Goal: Task Accomplishment & Management: Complete application form

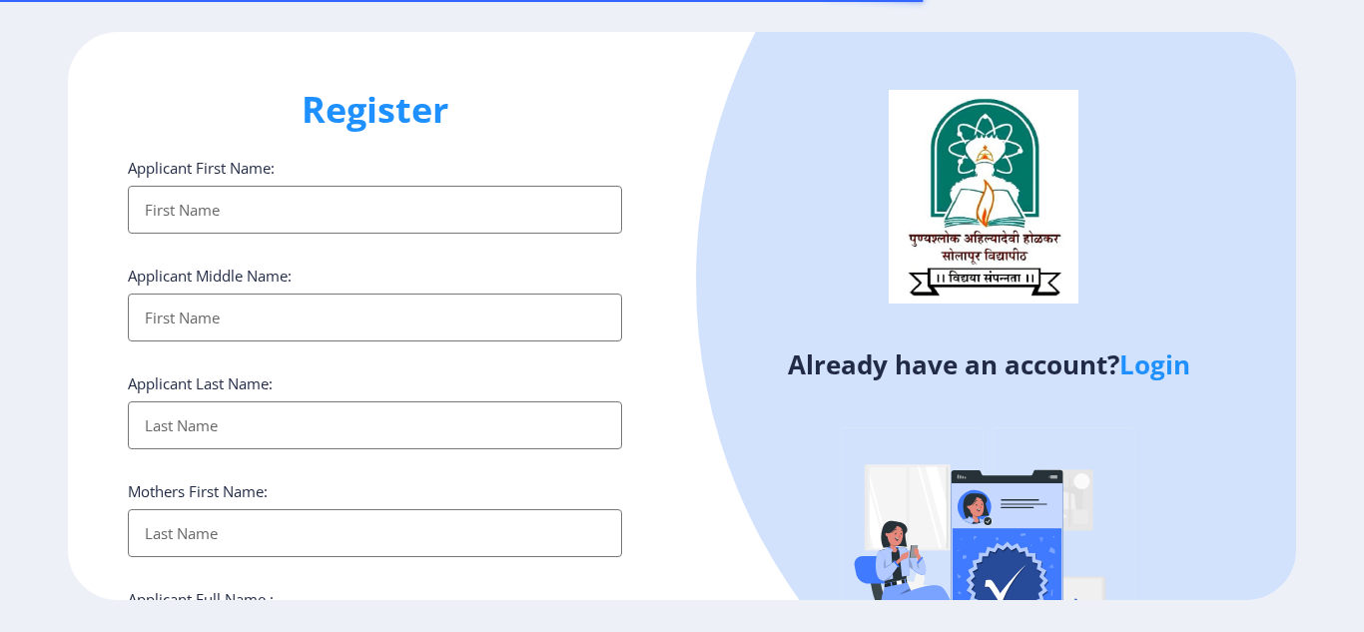
select select
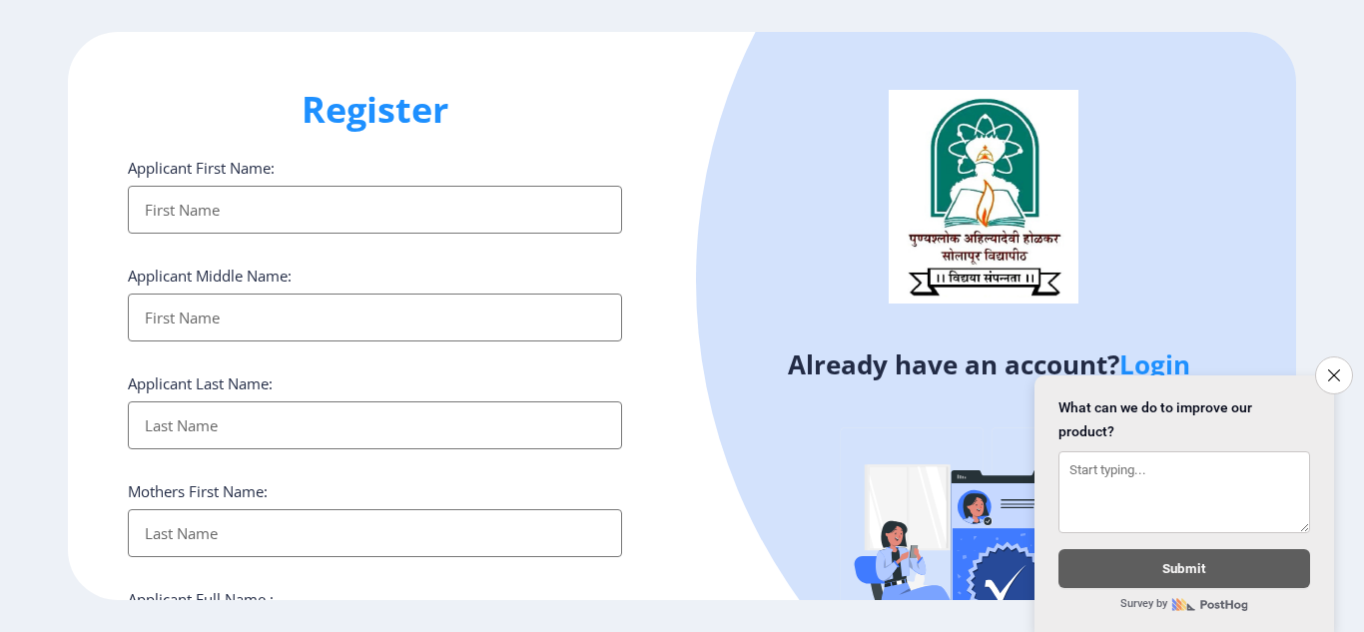
click at [400, 227] on input "Applicant First Name:" at bounding box center [375, 210] width 494 height 48
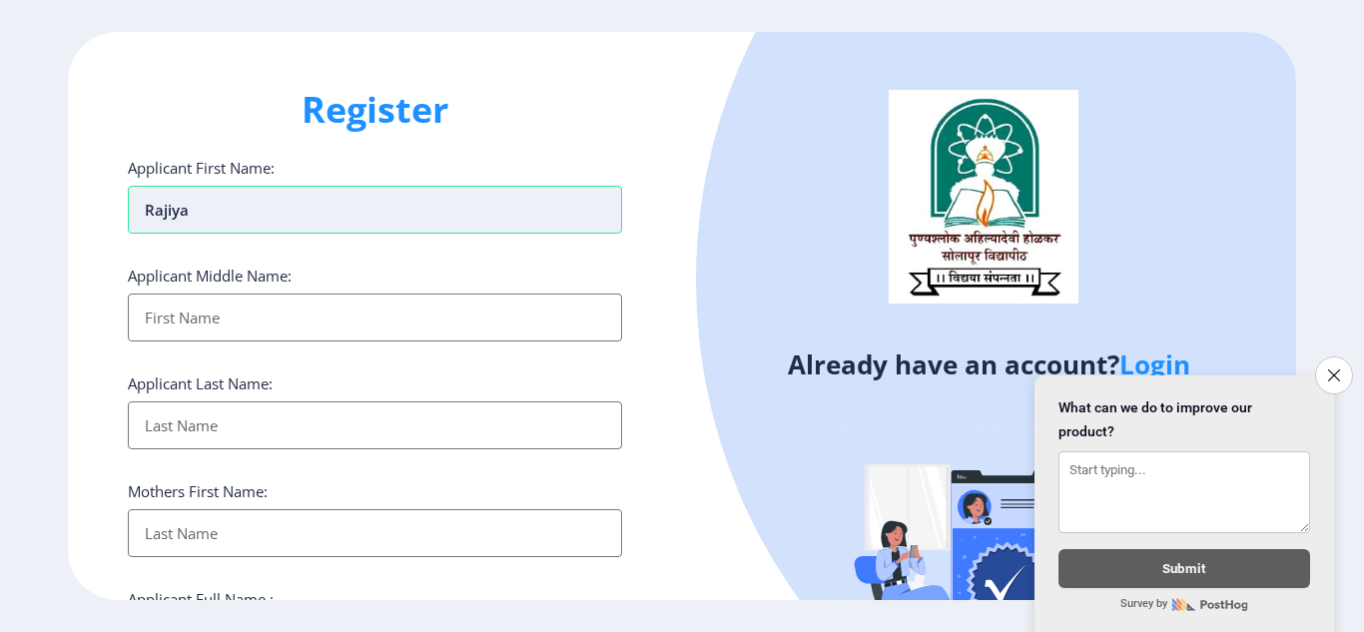
click at [335, 207] on input "Rajiya" at bounding box center [375, 210] width 494 height 48
type input "R"
type input "[PERSON_NAME]"
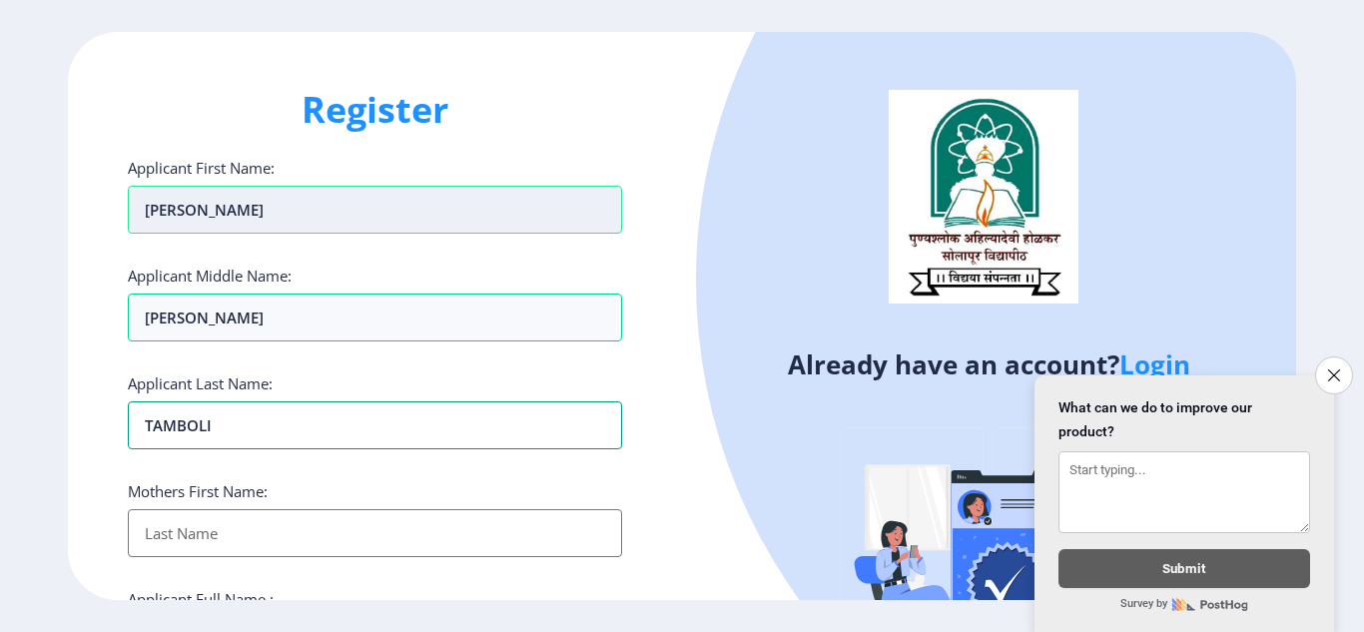
type input "TAMBOLI"
type input "RUKSANA"
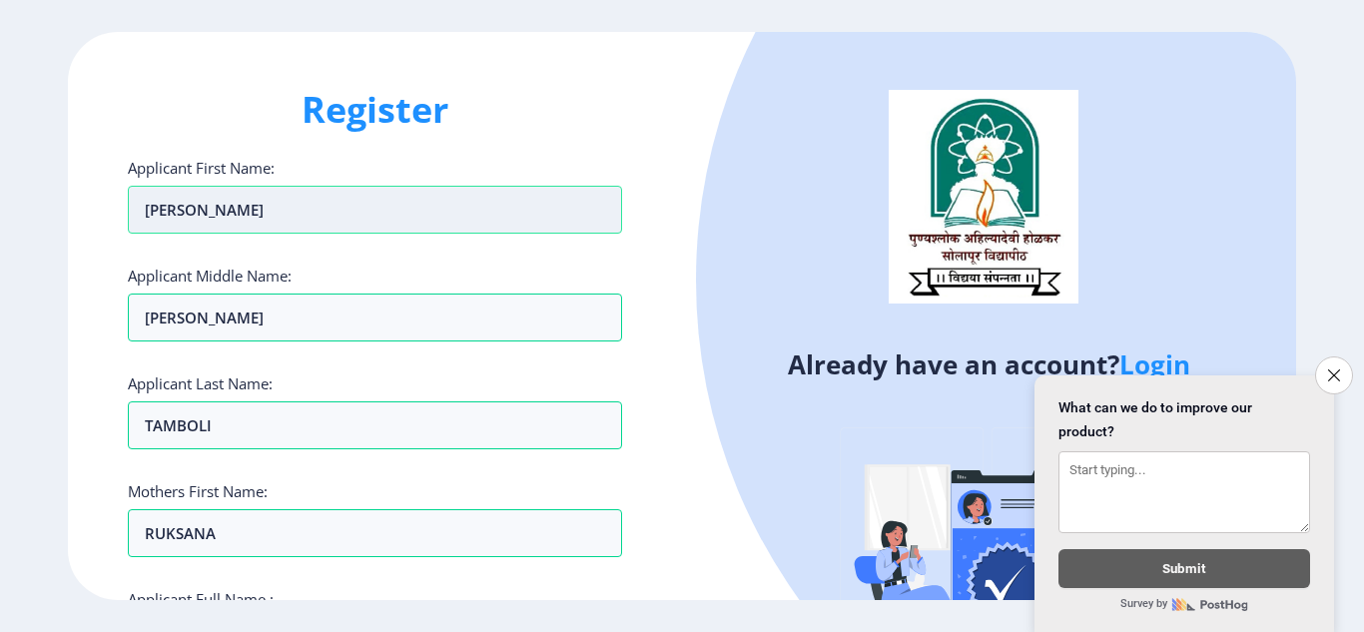
scroll to position [345, 0]
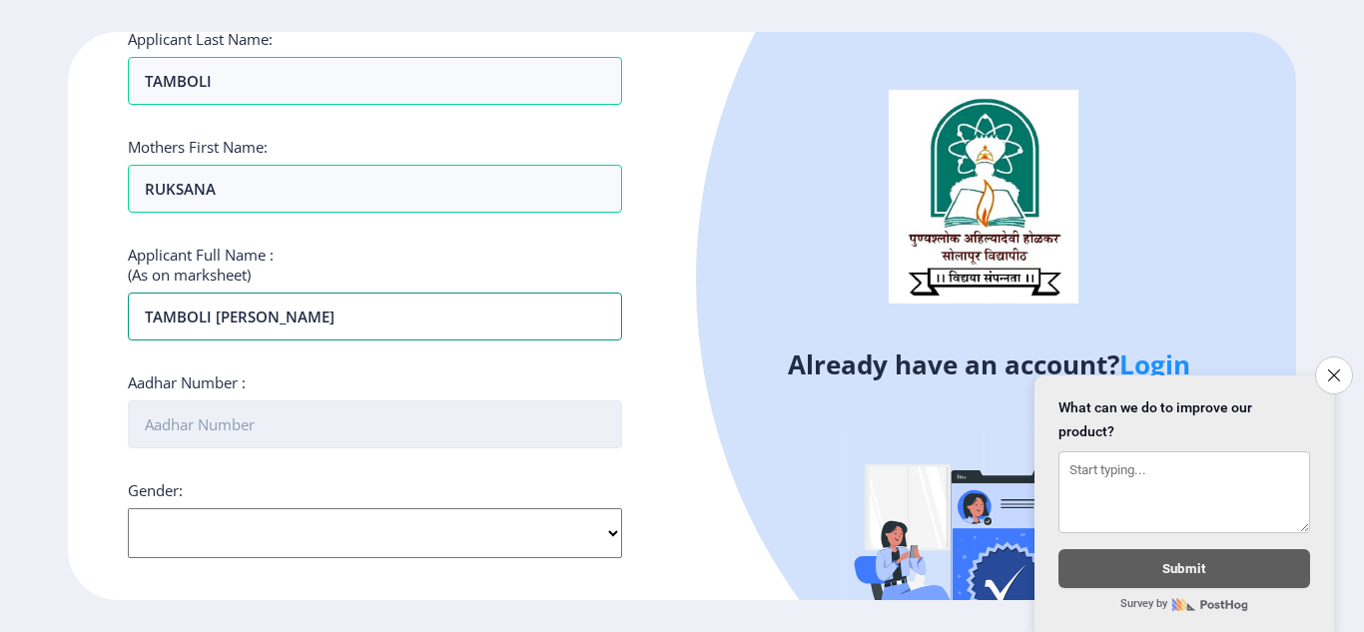
type input "TAMBOLI [PERSON_NAME]"
click at [313, 424] on input "Aadhar Number :" at bounding box center [375, 425] width 494 height 48
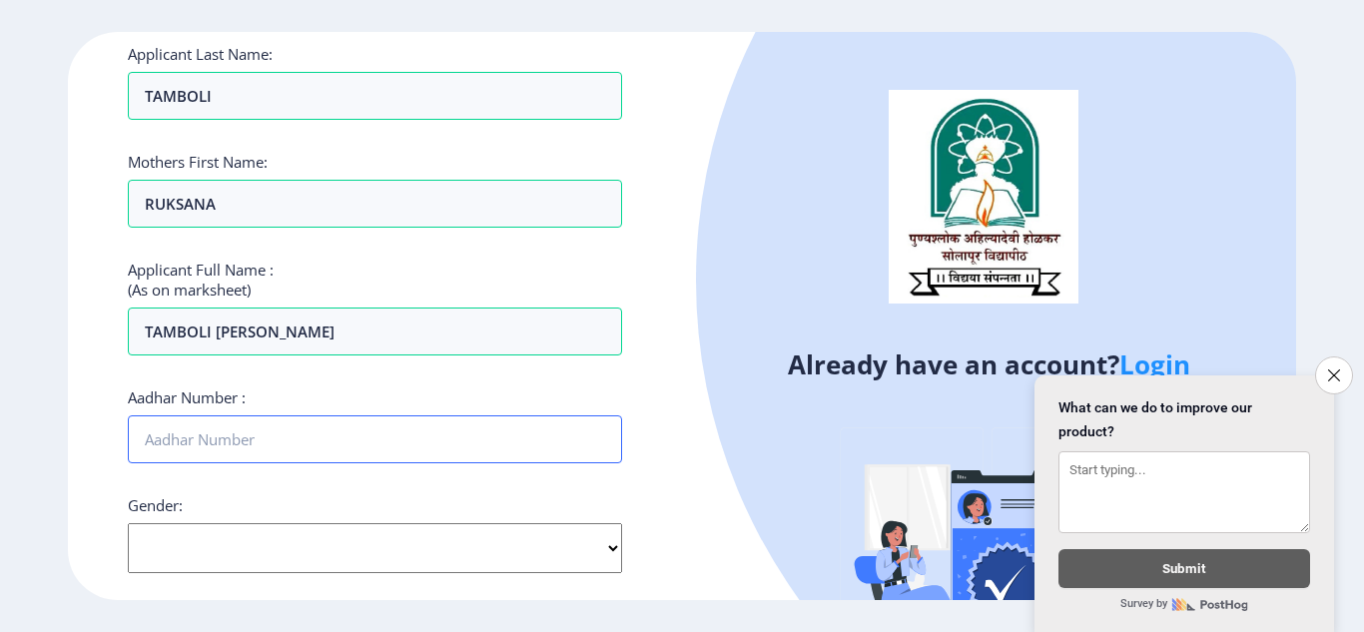
scroll to position [329, 0]
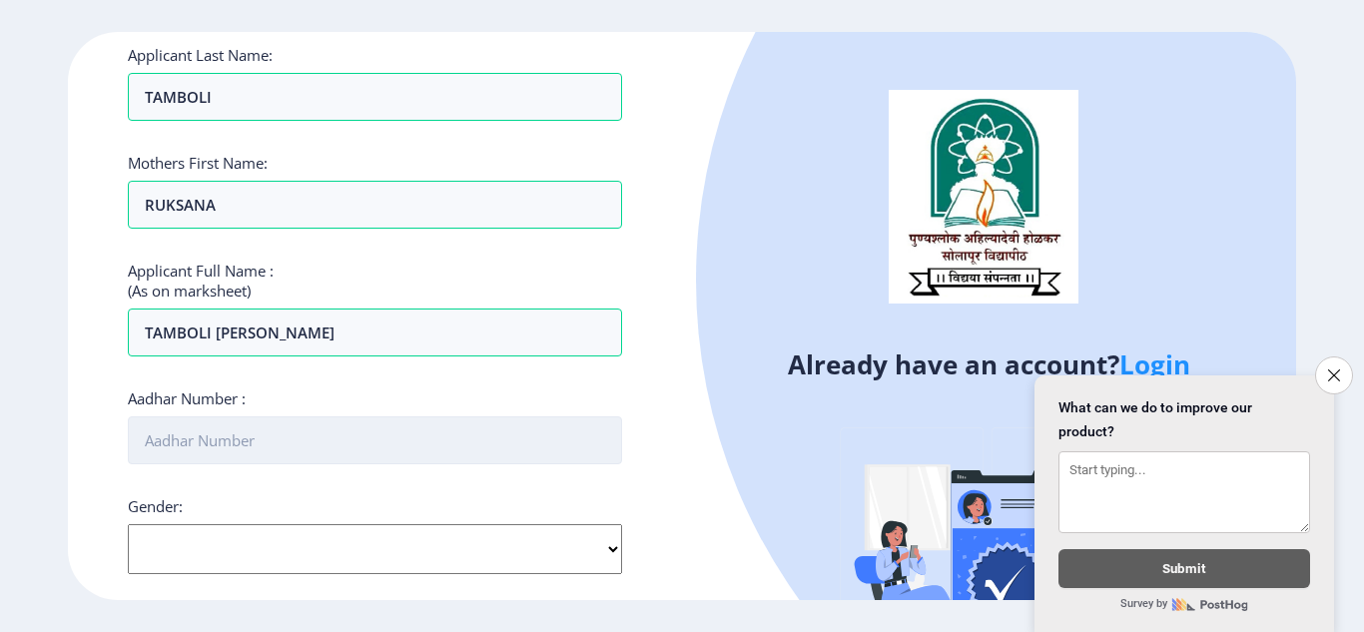
click at [230, 437] on input "Aadhar Number :" at bounding box center [375, 441] width 494 height 48
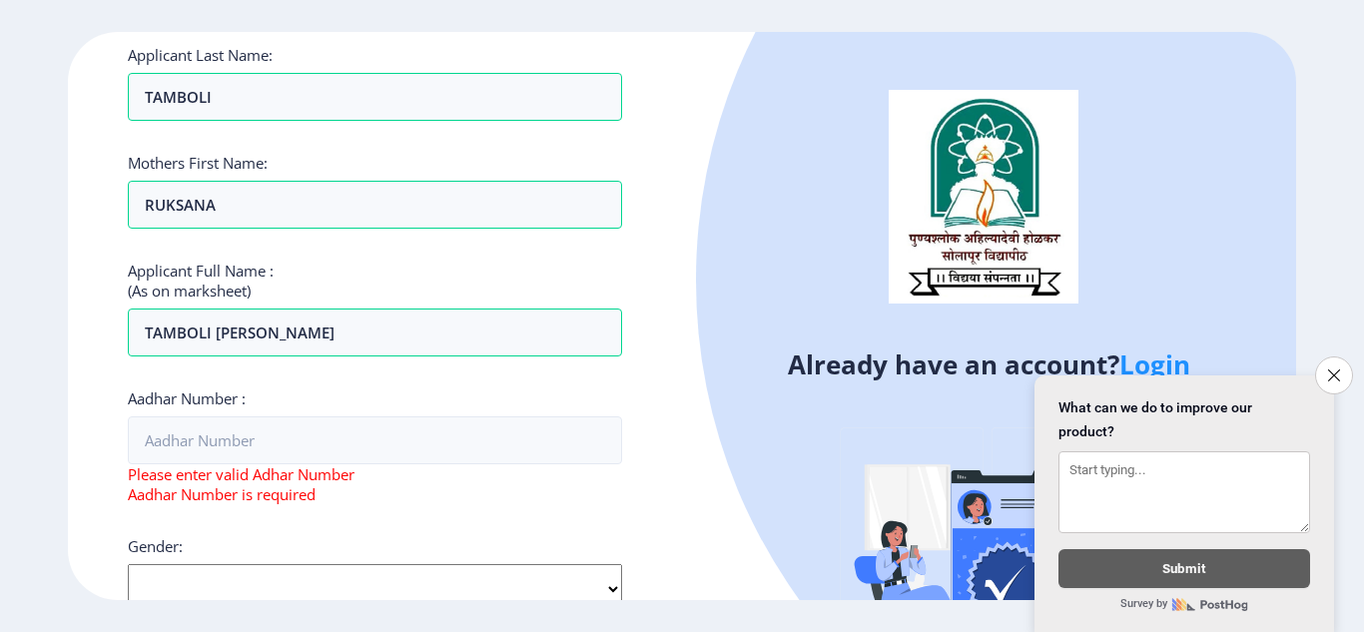
scroll to position [343, 0]
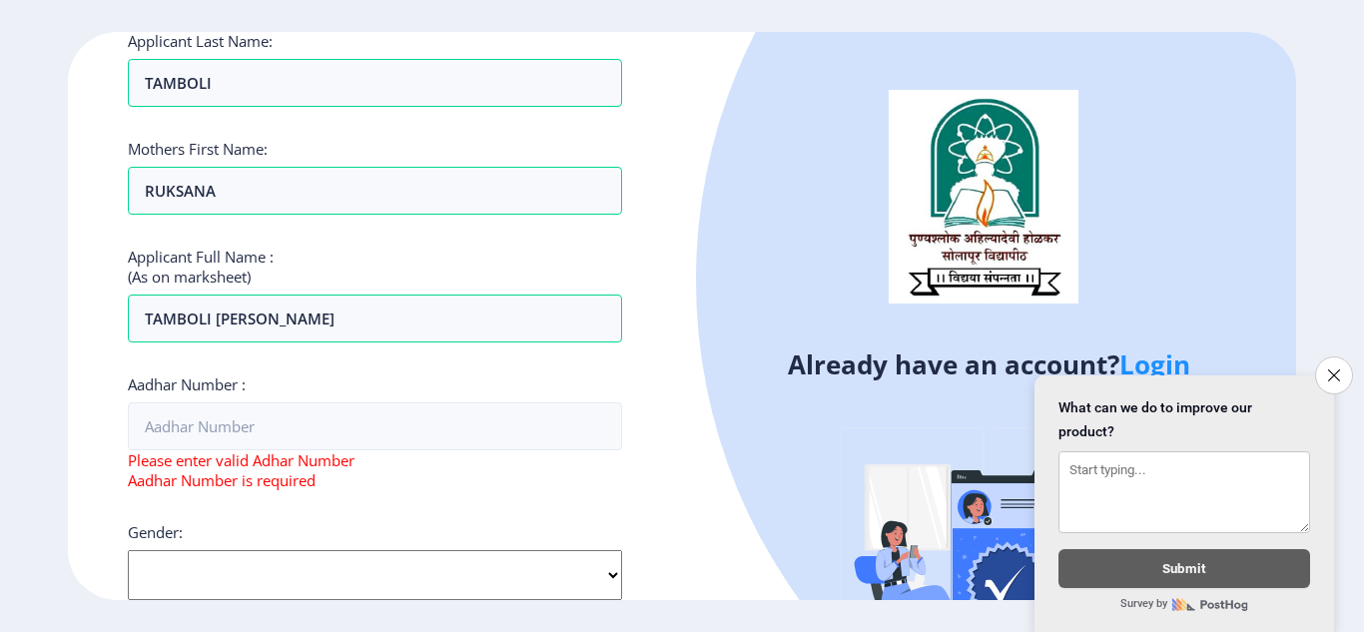
click at [293, 546] on div "Gender: Select Gender [DEMOGRAPHIC_DATA] [DEMOGRAPHIC_DATA] Other" at bounding box center [375, 561] width 494 height 78
select select "[DEMOGRAPHIC_DATA]"
click at [128, 550] on select "Select Gender [DEMOGRAPHIC_DATA] [DEMOGRAPHIC_DATA] Other" at bounding box center [375, 575] width 494 height 50
click at [725, 392] on div at bounding box center [1242, 280] width 1092 height 1092
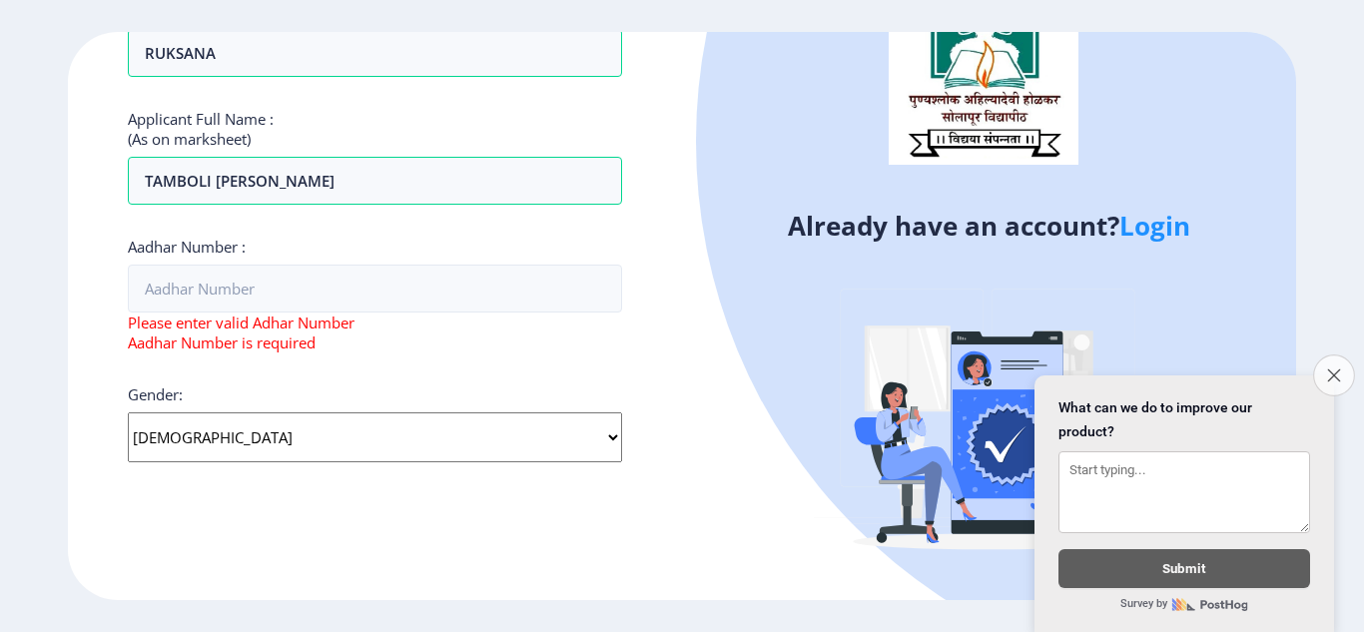
click at [1345, 359] on button "Close survey" at bounding box center [1334, 376] width 42 height 42
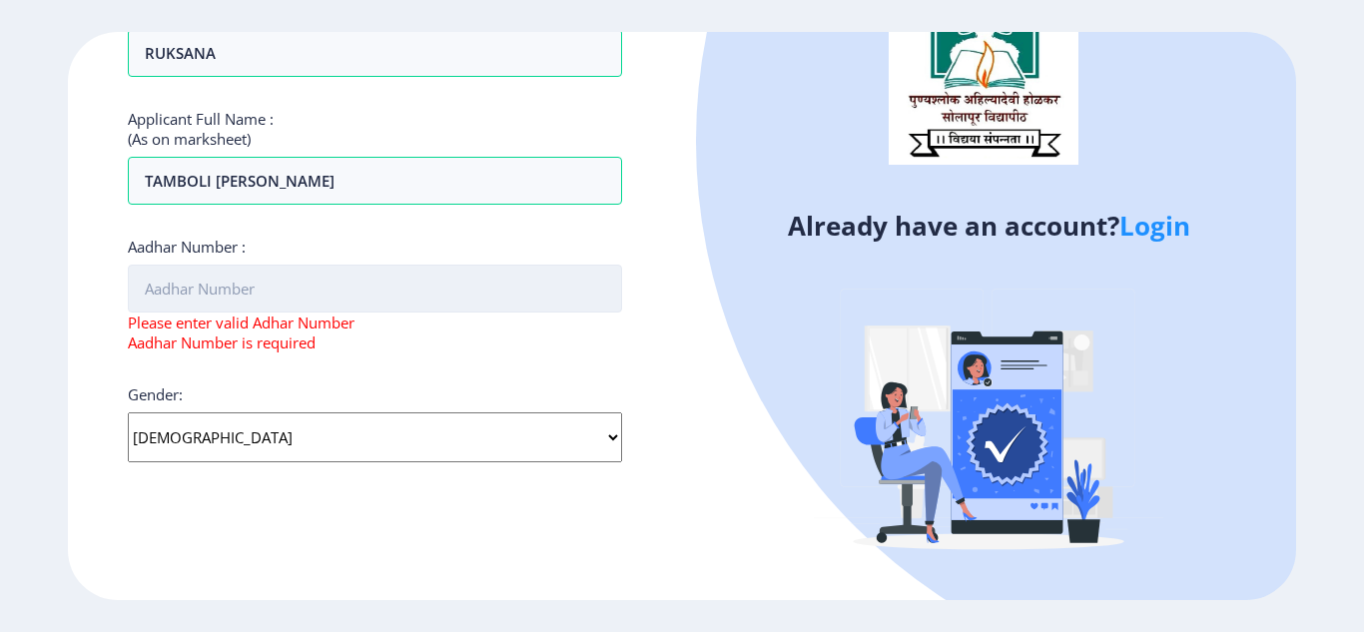
click at [382, 294] on input "Aadhar Number :" at bounding box center [375, 289] width 494 height 48
drag, startPoint x: 1363, startPoint y: 493, endPoint x: 1363, endPoint y: 416, distance: 77.9
click at [1363, 416] on ngx-register "Register Applicant First Name: [PERSON_NAME] Applicant Middle Name: [PERSON_NAM…" at bounding box center [682, 316] width 1364 height 569
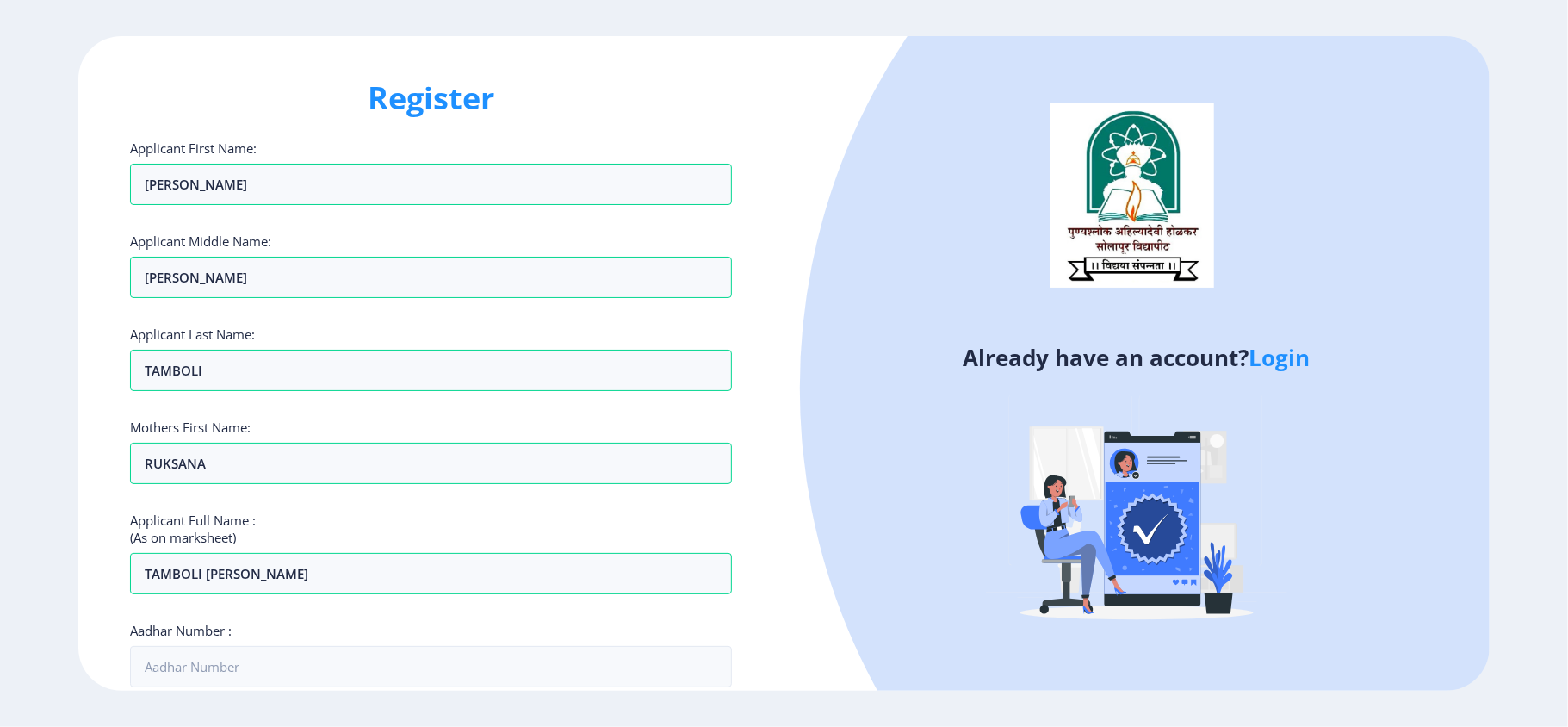
scroll to position [441, 0]
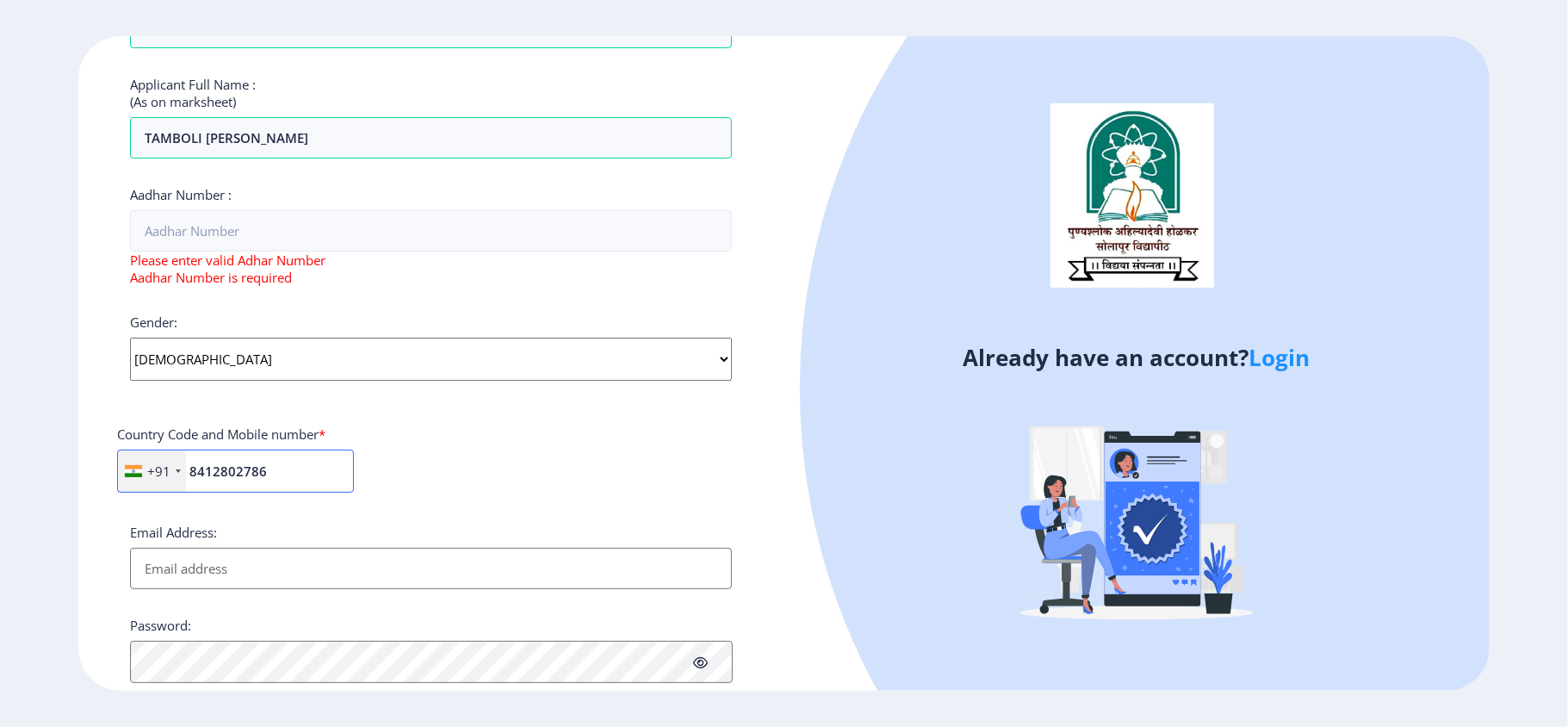
type input "8412802786"
click at [572, 544] on input "Email Address:" at bounding box center [431, 568] width 602 height 41
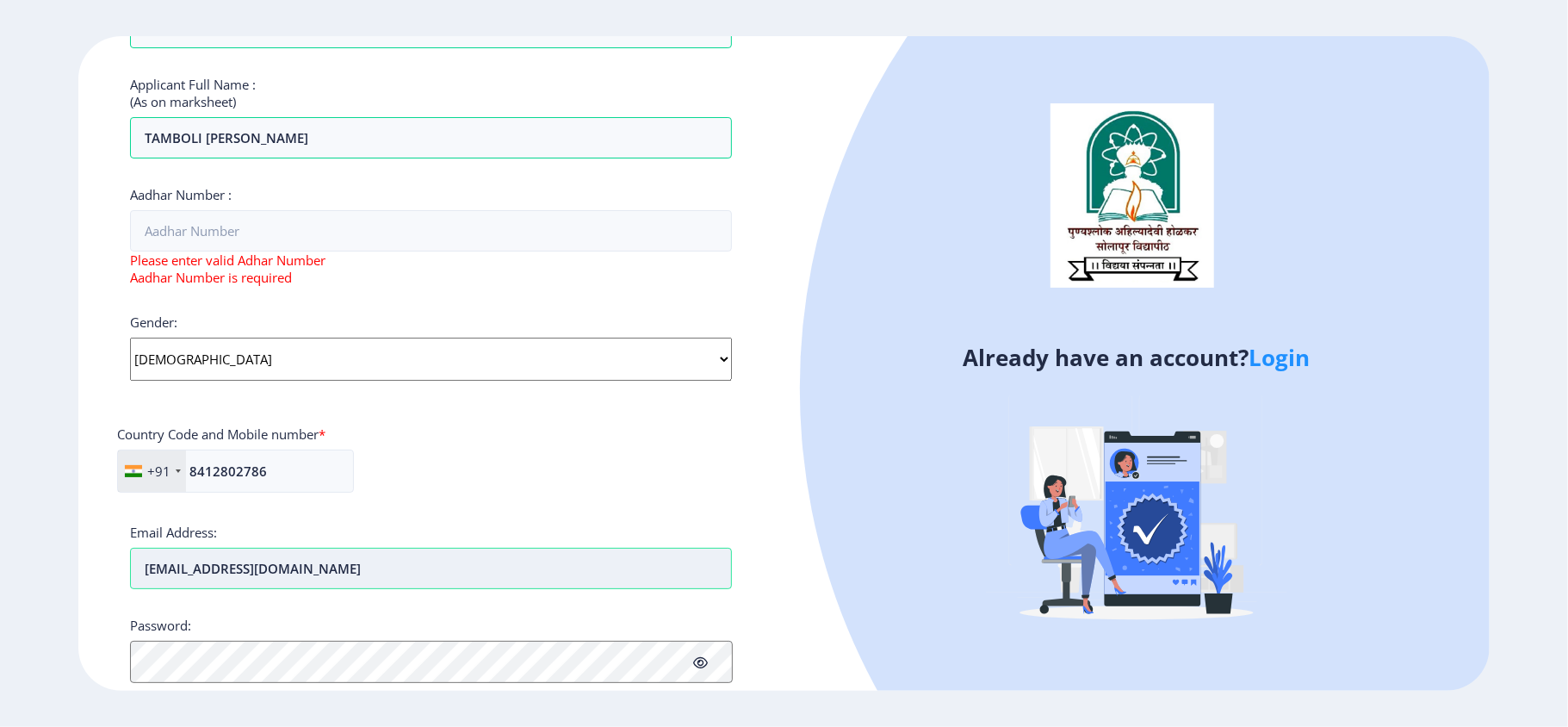
type input "[EMAIL_ADDRESS][DOMAIN_NAME]"
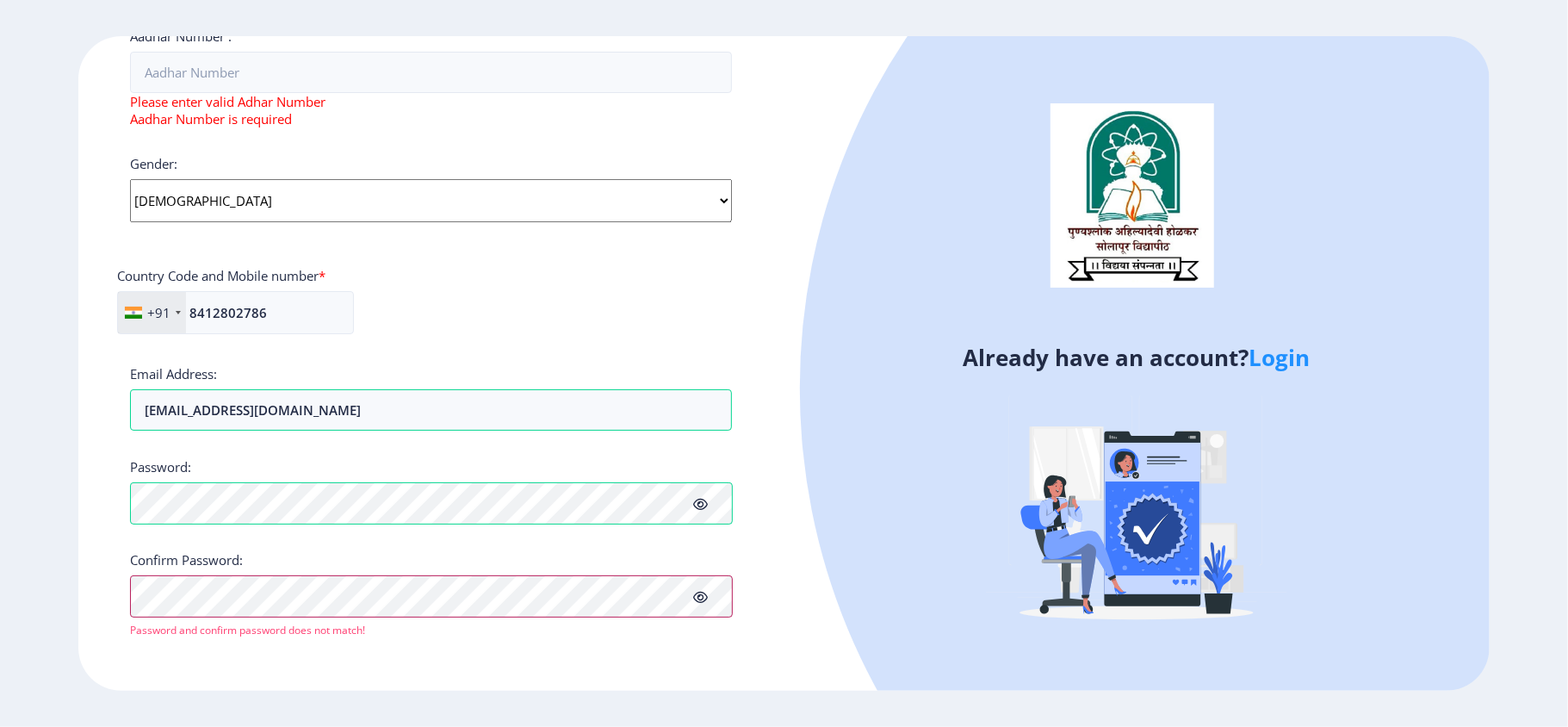
scroll to position [583, 0]
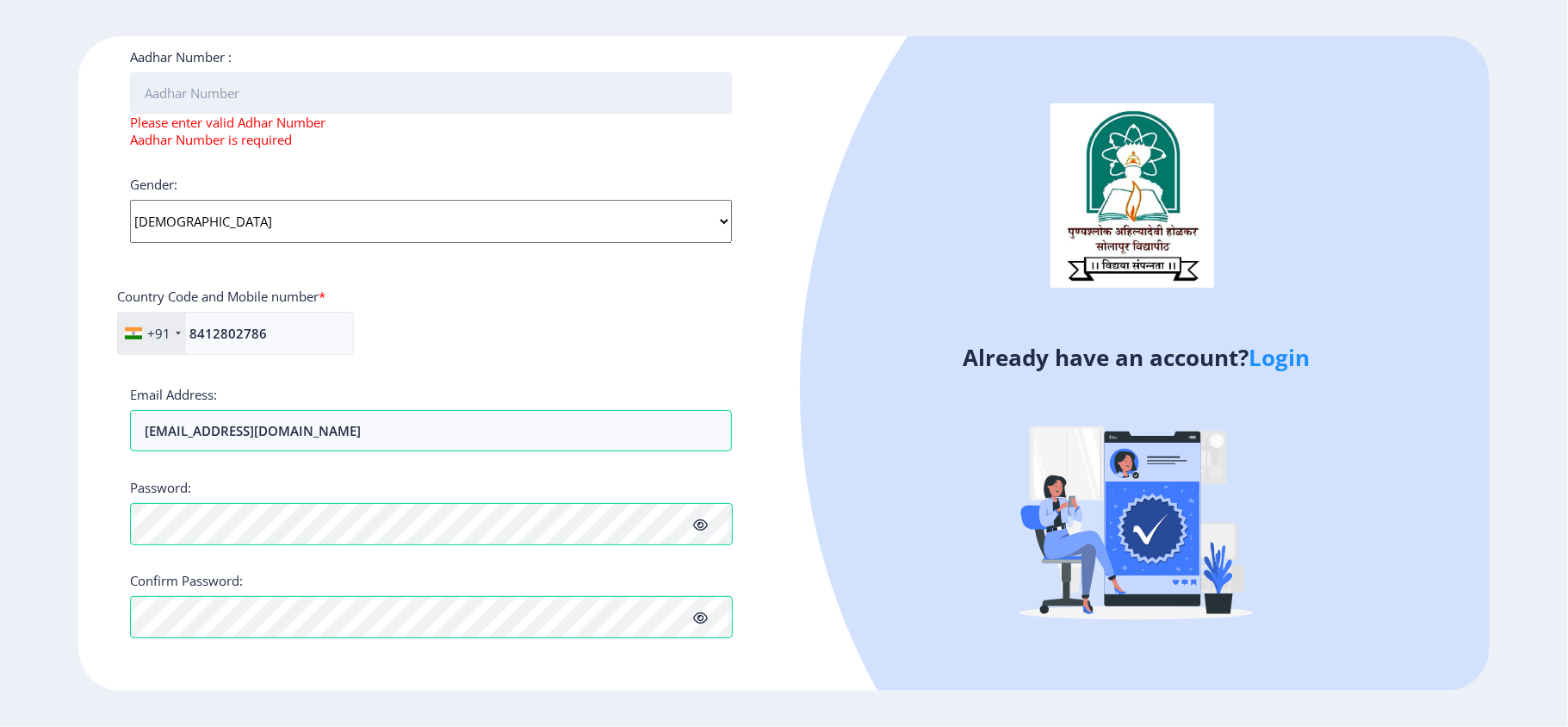
click at [504, 97] on input "Aadhar Number :" at bounding box center [431, 93] width 602 height 41
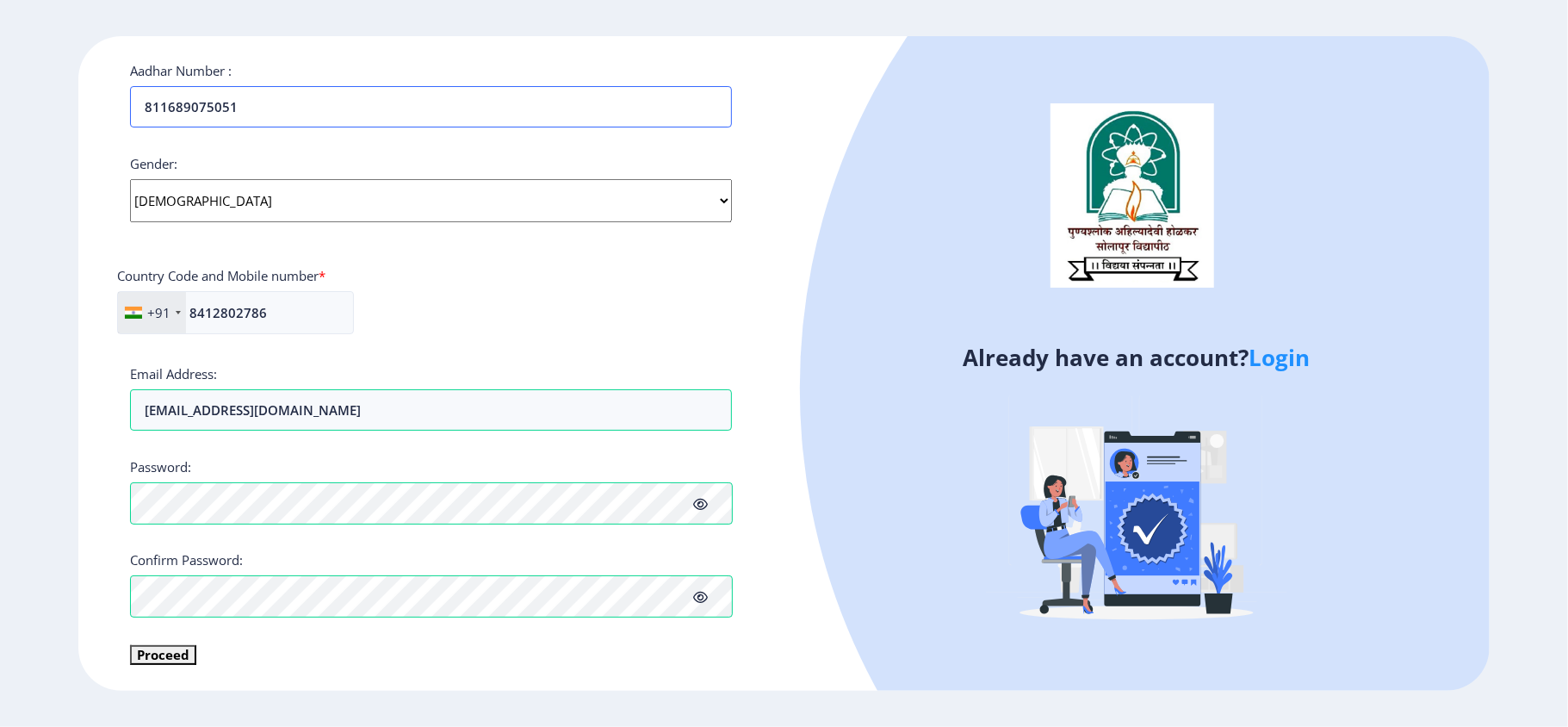
type input "811689075051"
click at [163, 544] on button "Proceed" at bounding box center [163, 655] width 66 height 20
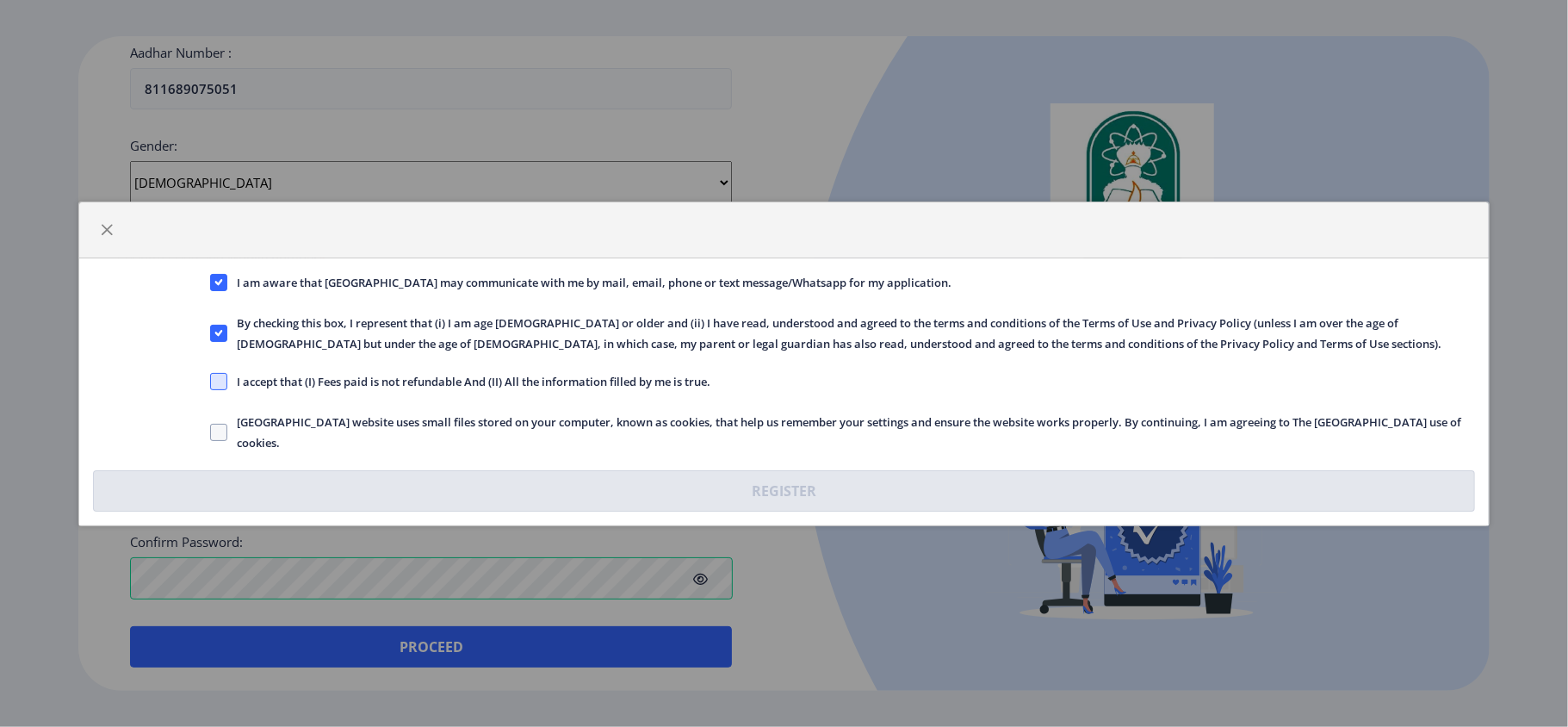
click at [222, 376] on span at bounding box center [219, 381] width 17 height 17
click at [211, 380] on input "I accept that (I) Fees paid is not refundable And (II) All the information fill…" at bounding box center [210, 380] width 1 height 1
checkbox input "true"
click at [221, 434] on span at bounding box center [219, 432] width 17 height 17
click at [211, 432] on input "[GEOGRAPHIC_DATA] website uses small files stored on your computer, known as co…" at bounding box center [210, 431] width 1 height 1
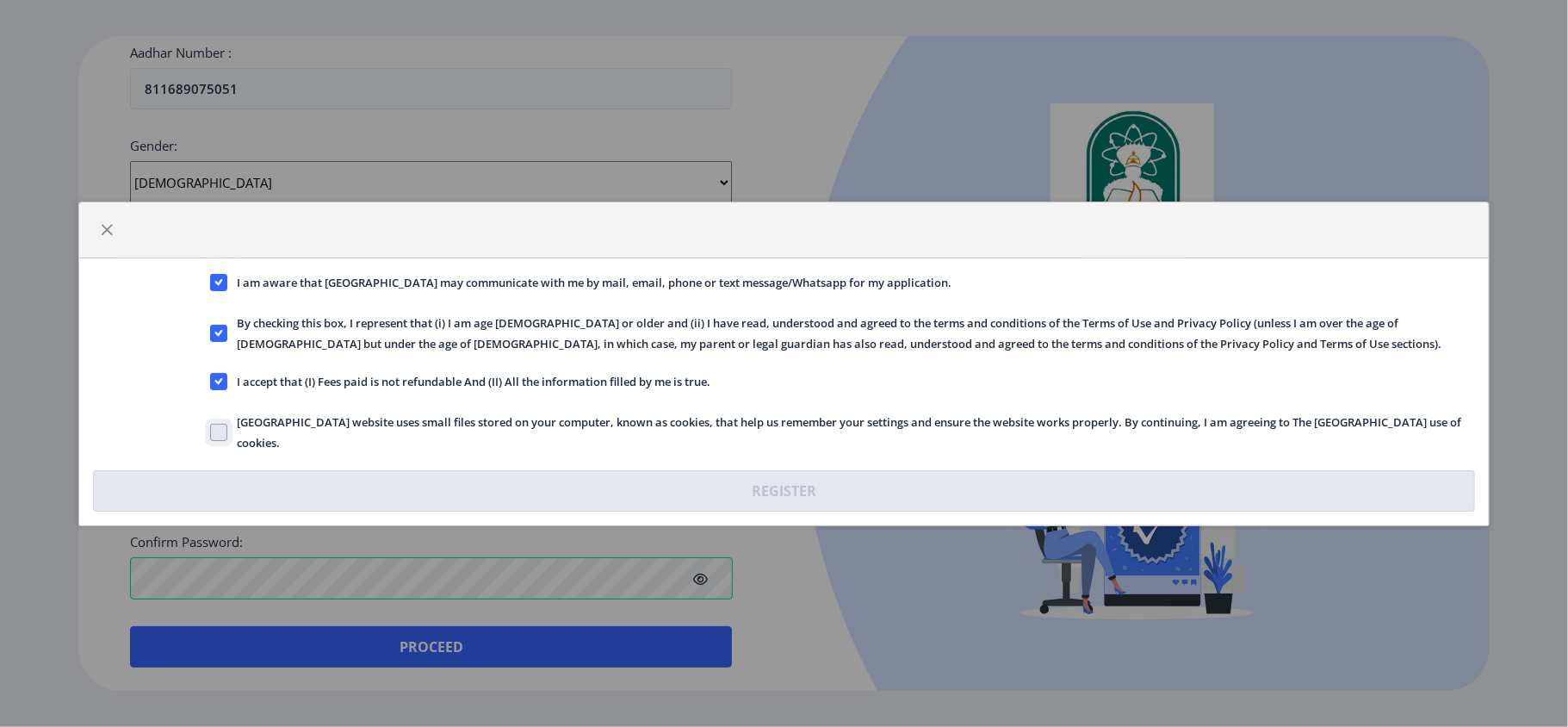
checkbox input "true"
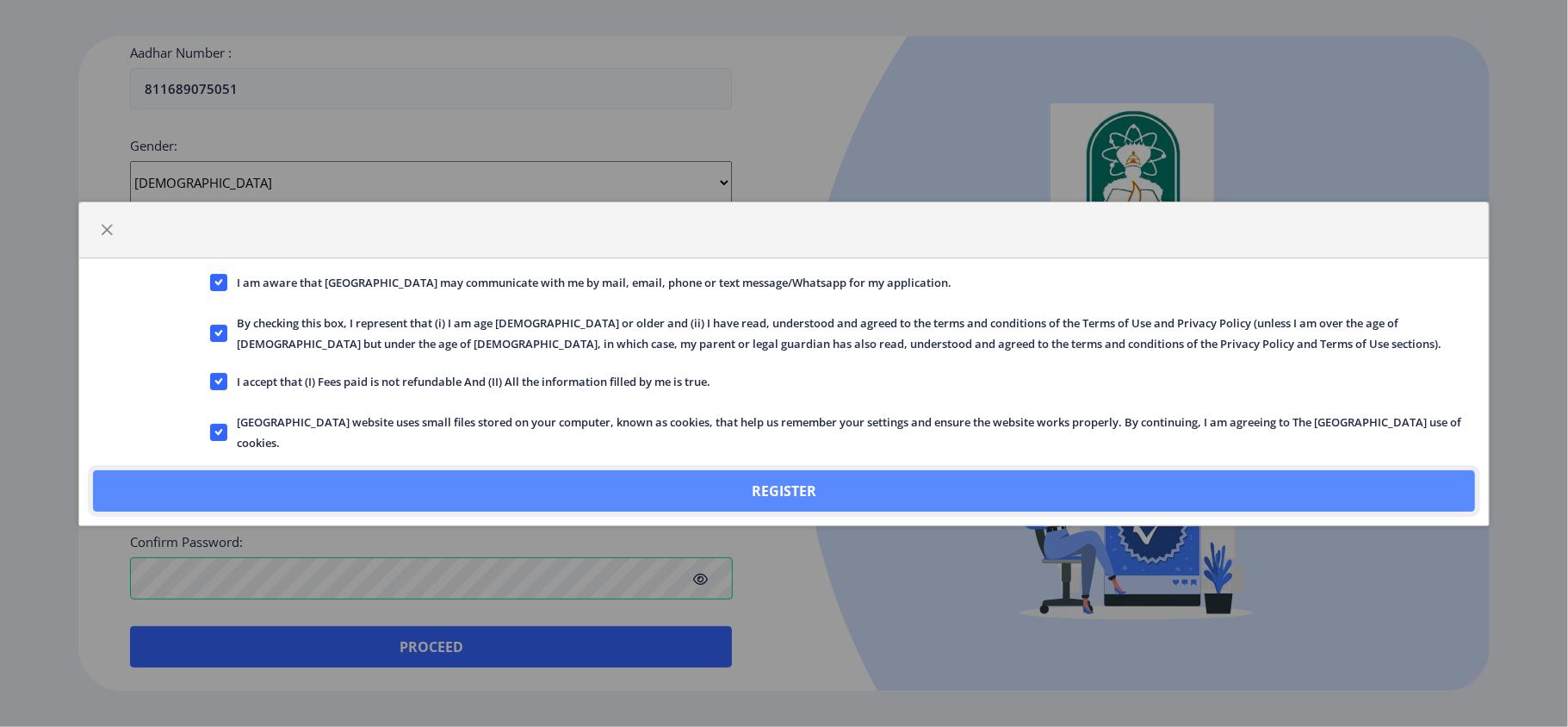
click at [570, 484] on button "Register" at bounding box center [784, 491] width 1382 height 41
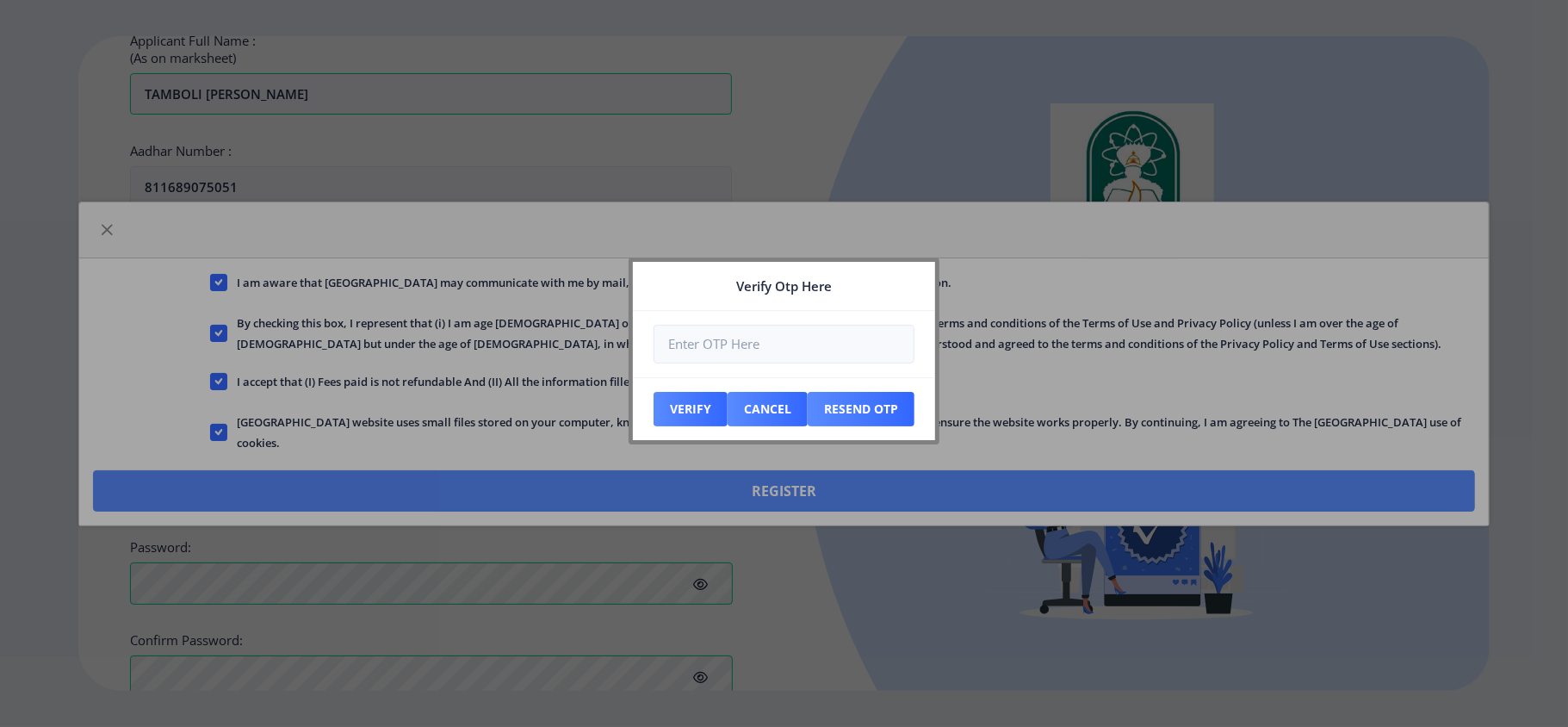
scroll to position [682, 0]
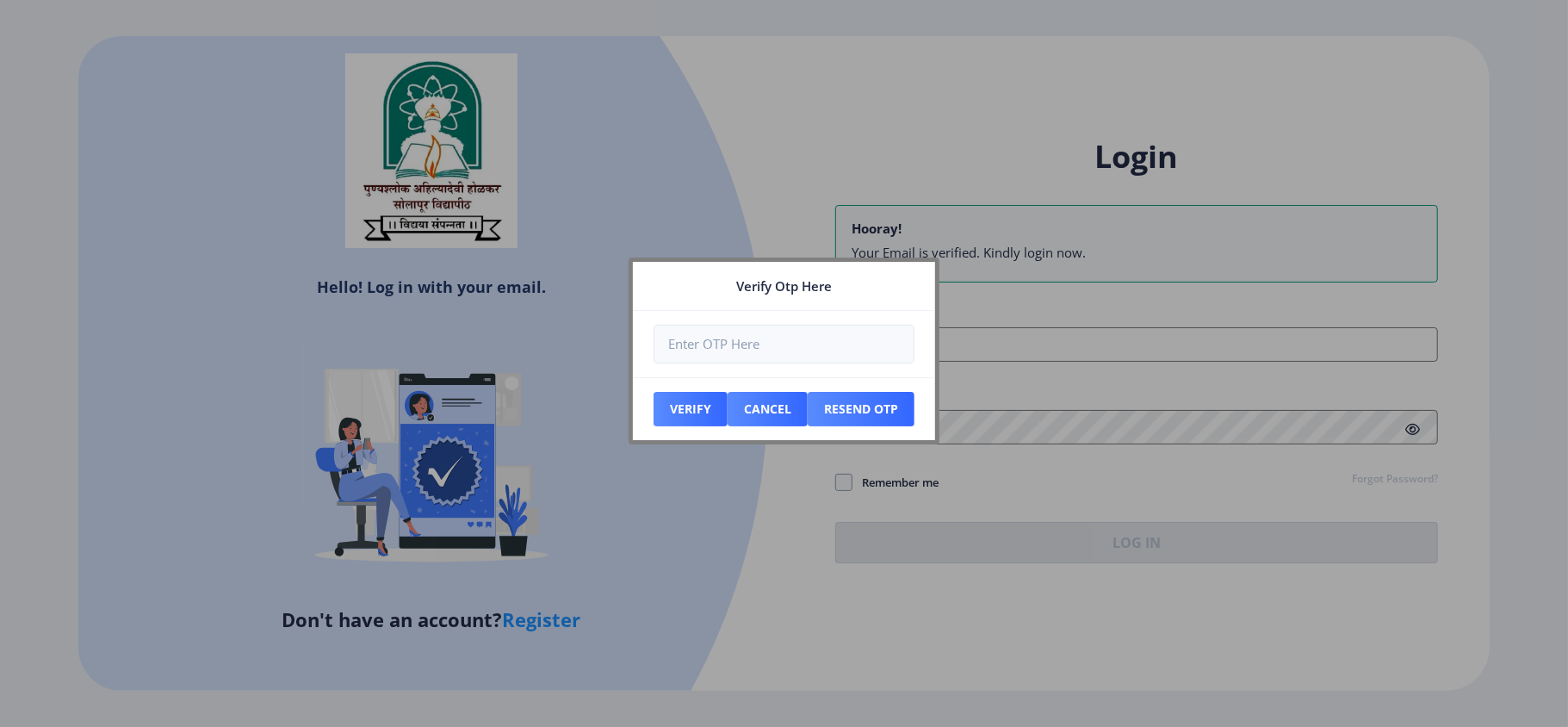
type input "[EMAIL_ADDRESS][DOMAIN_NAME]"
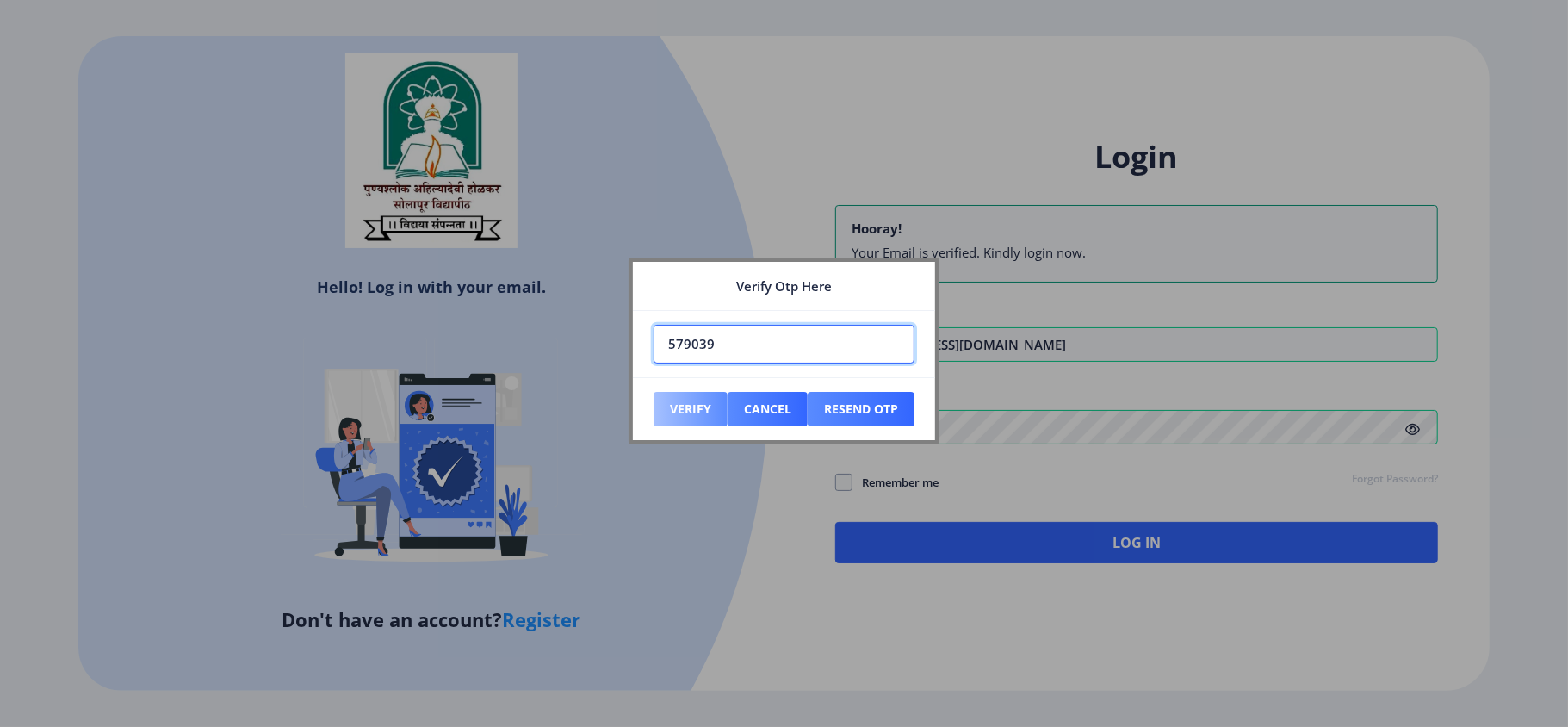
type input "579039"
click at [685, 408] on button "Verify" at bounding box center [690, 409] width 74 height 34
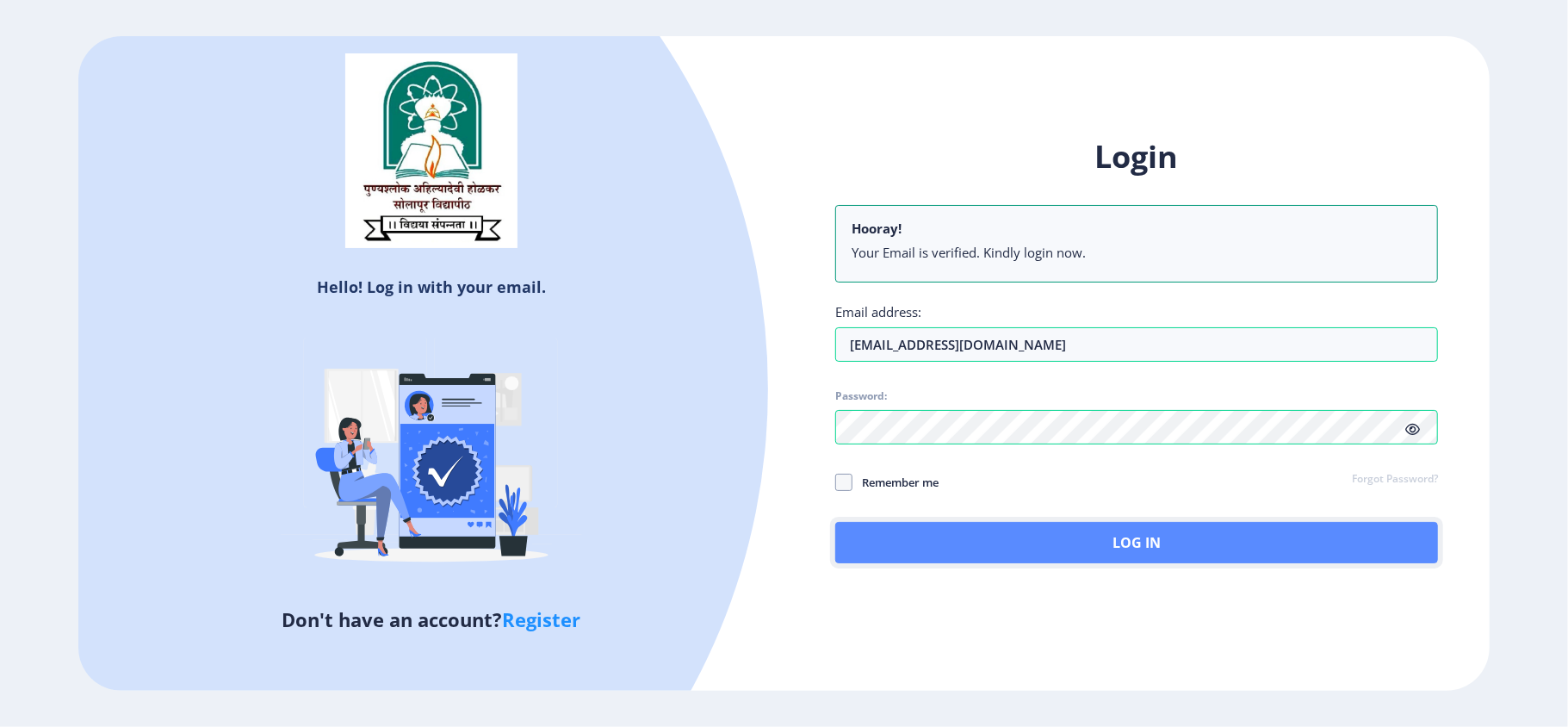
click at [1136, 542] on button "Log In" at bounding box center [1136, 542] width 602 height 41
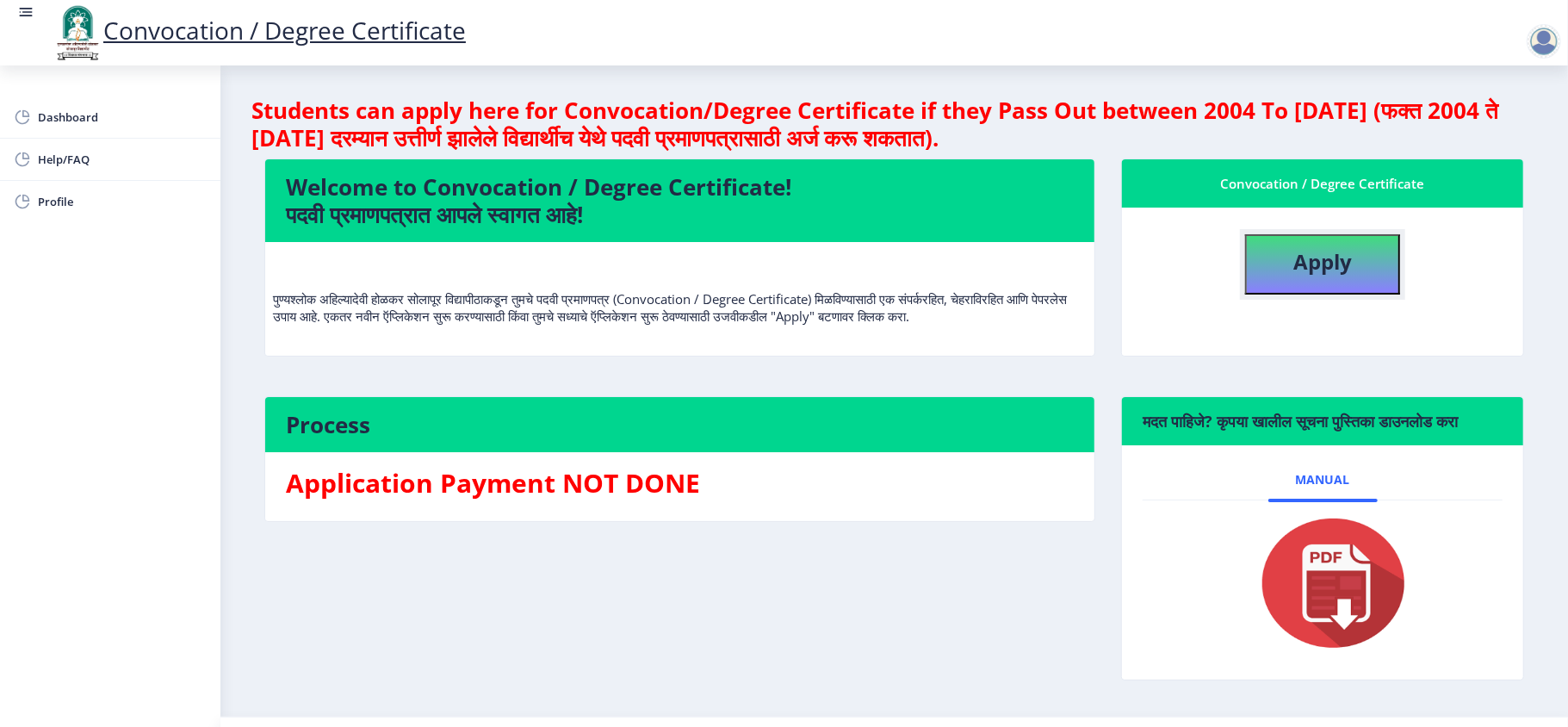
click at [1175, 256] on b "Apply" at bounding box center [1322, 261] width 59 height 28
select select
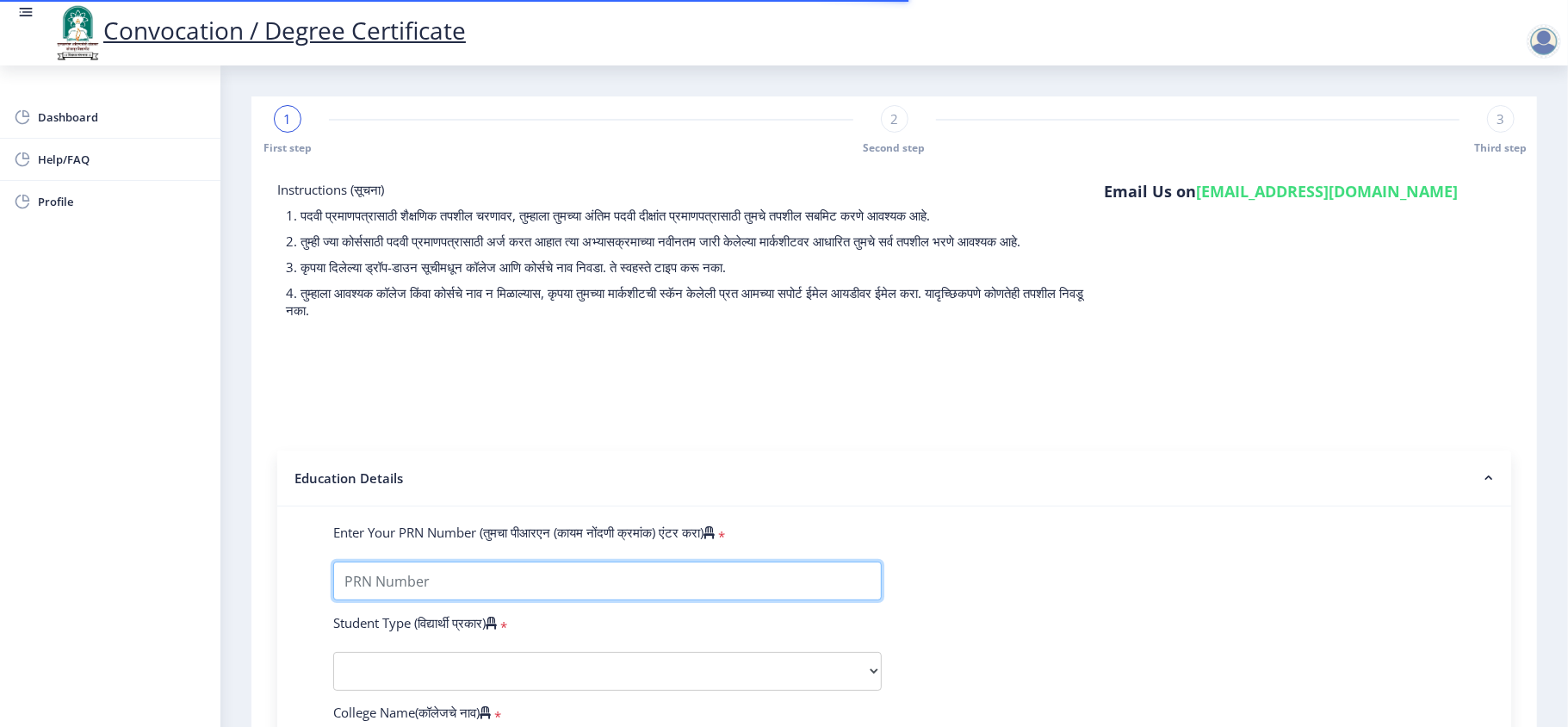
click at [715, 544] on input "Enter Your PRN Number (तुमचा पीआरएन (कायम नोंदणी क्रमांक) एंटर करा)" at bounding box center [608, 580] width 548 height 39
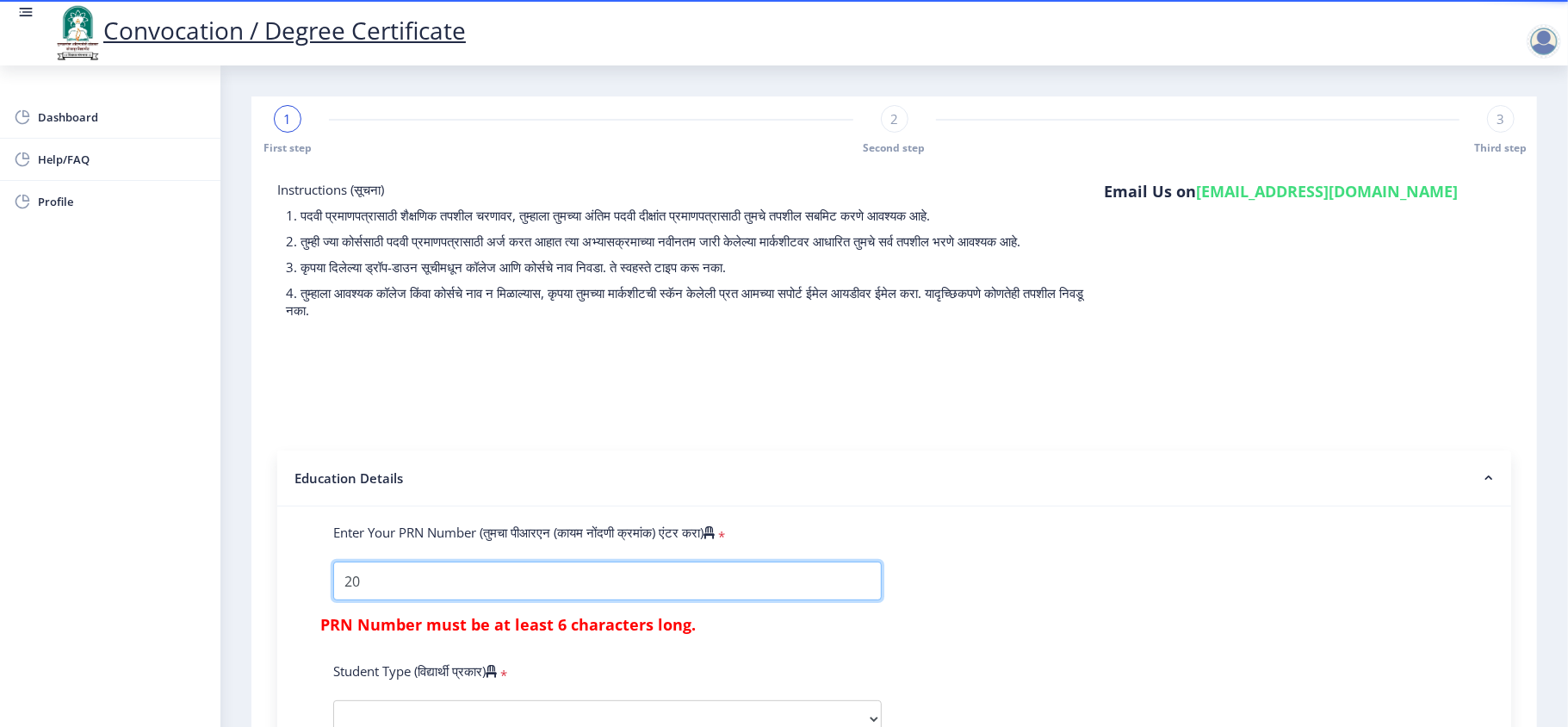
type input "2"
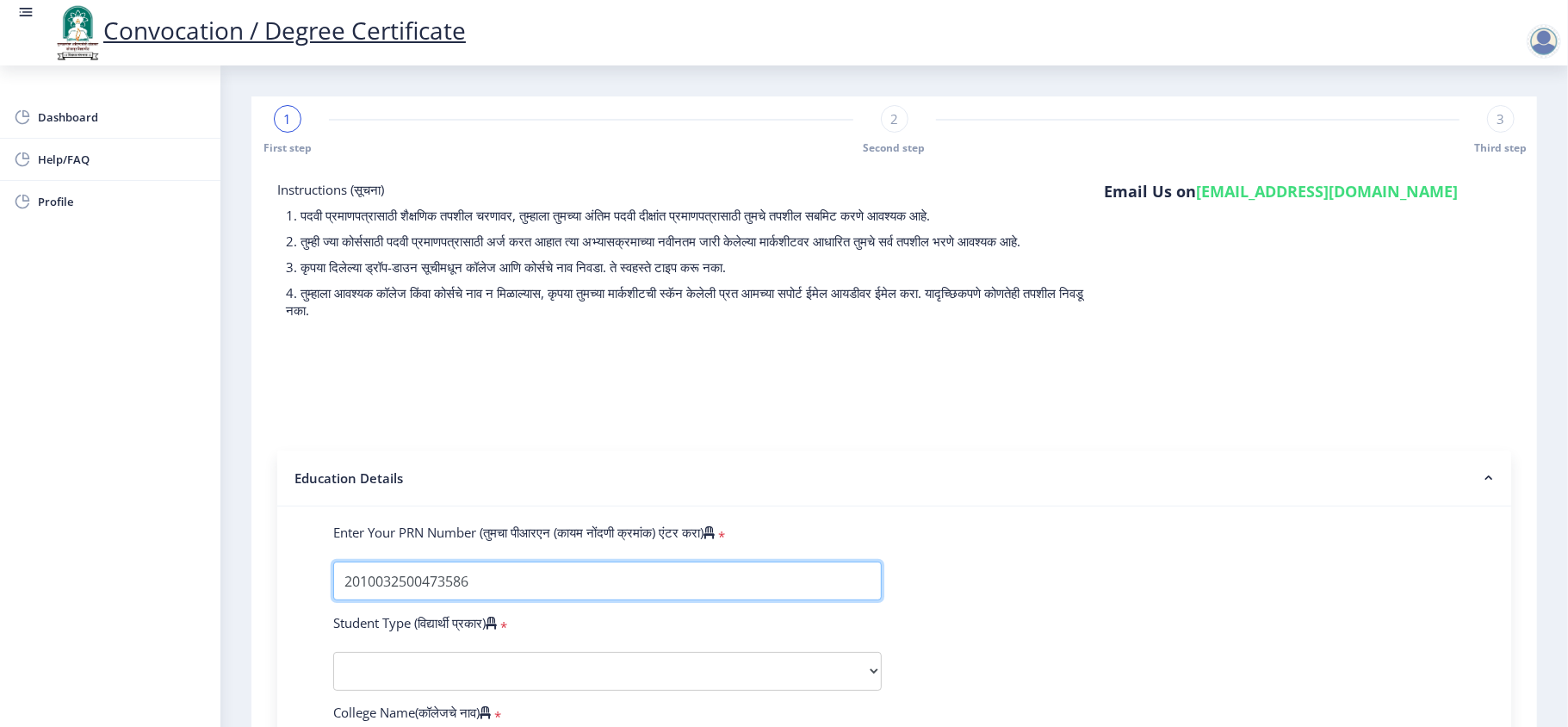
type input "2010032500473586"
click at [649, 544] on select "Select Student Type Regular External" at bounding box center [608, 671] width 548 height 39
select select "Regular"
click at [334, 544] on select "Select Student Type Regular External" at bounding box center [608, 671] width 548 height 39
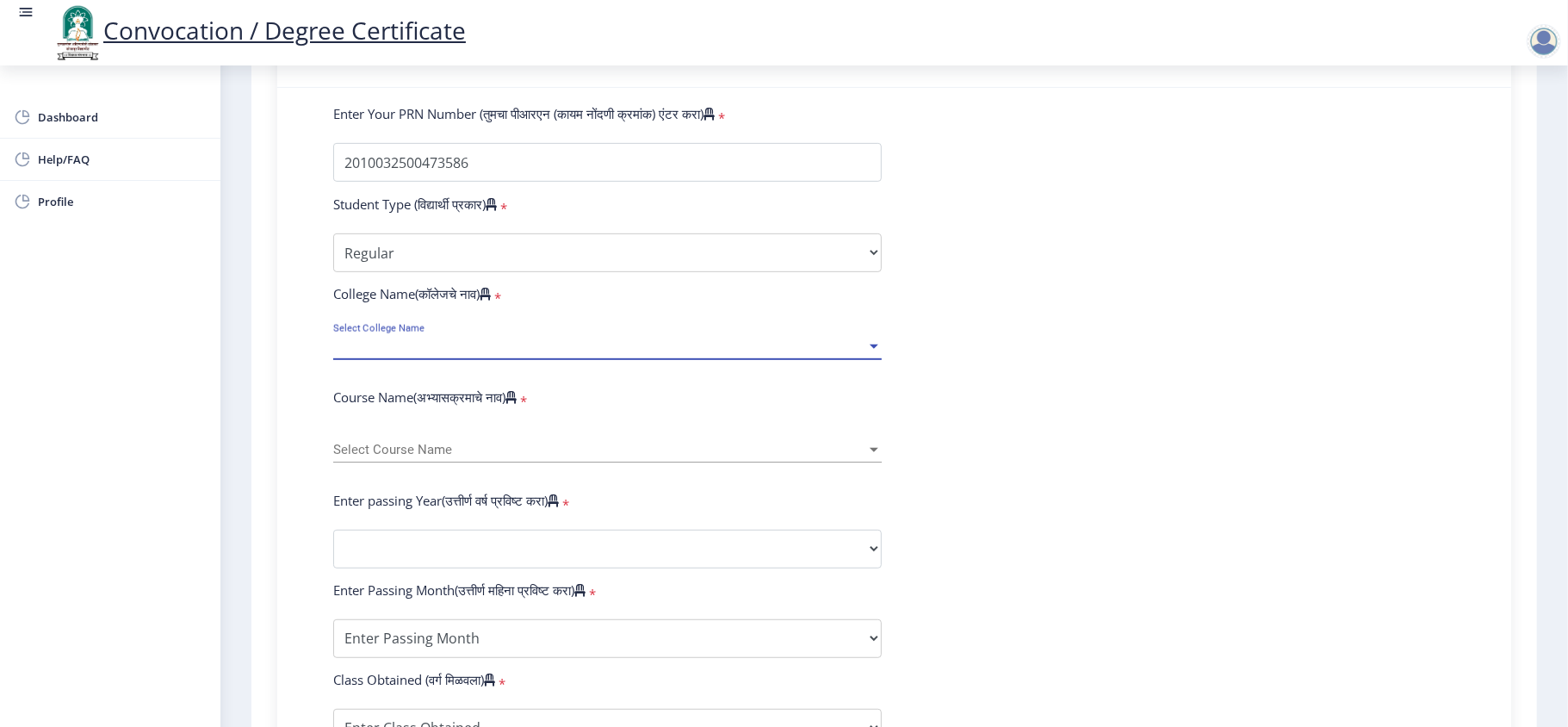
click at [503, 353] on div "Select College Name Select College Name" at bounding box center [608, 342] width 548 height 36
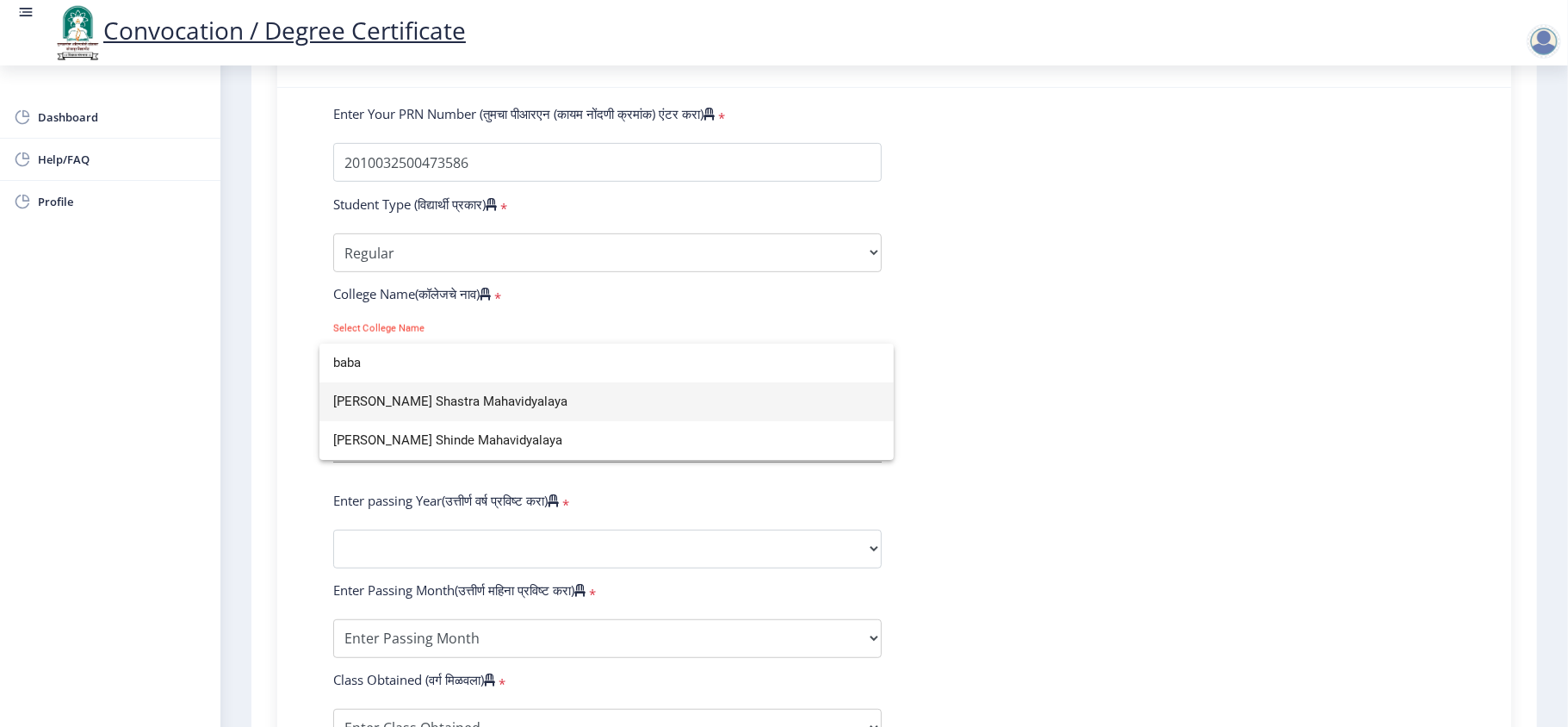
type input "baba"
click at [511, 411] on span "[PERSON_NAME] Shastra Mahavidyalaya" at bounding box center [607, 401] width 547 height 39
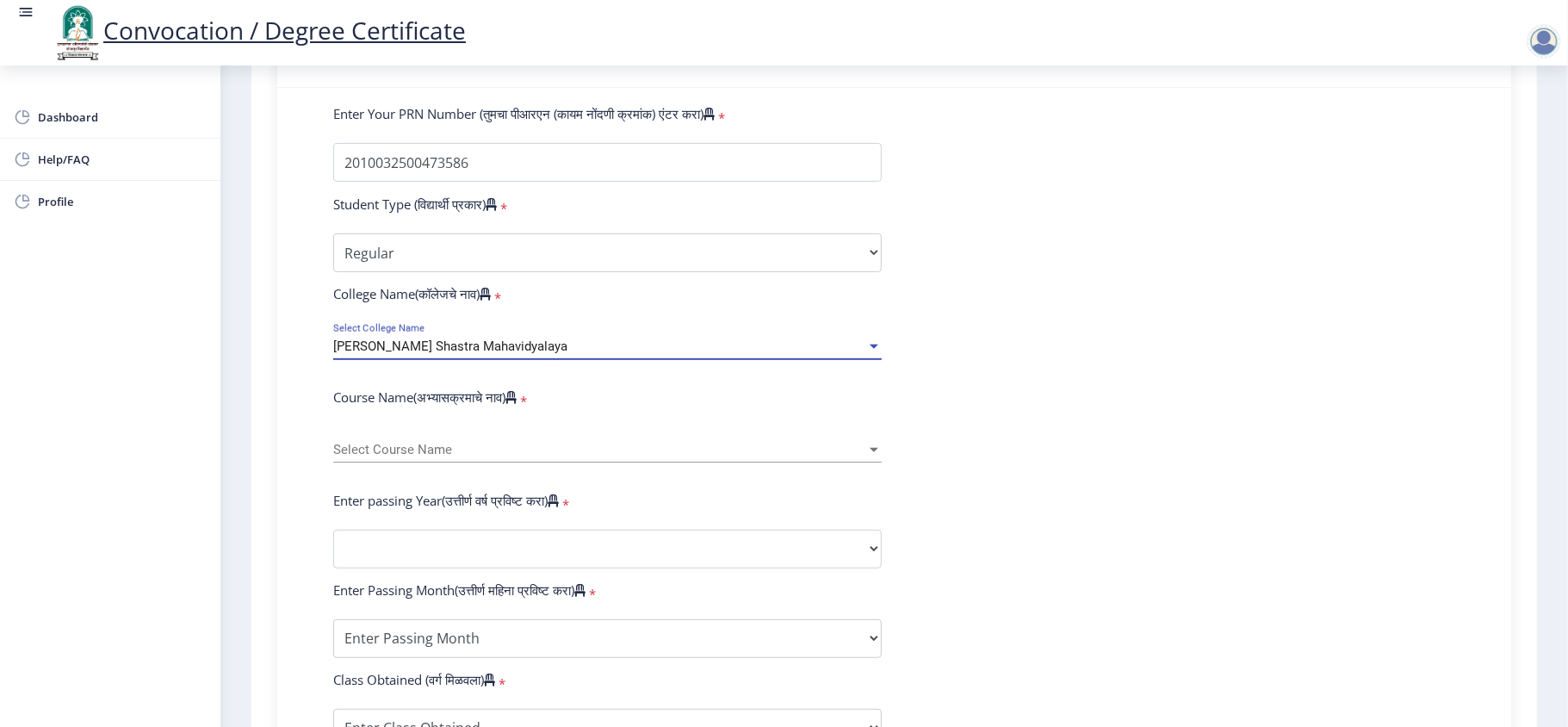
click at [490, 457] on span "Select Course Name" at bounding box center [600, 449] width 533 height 15
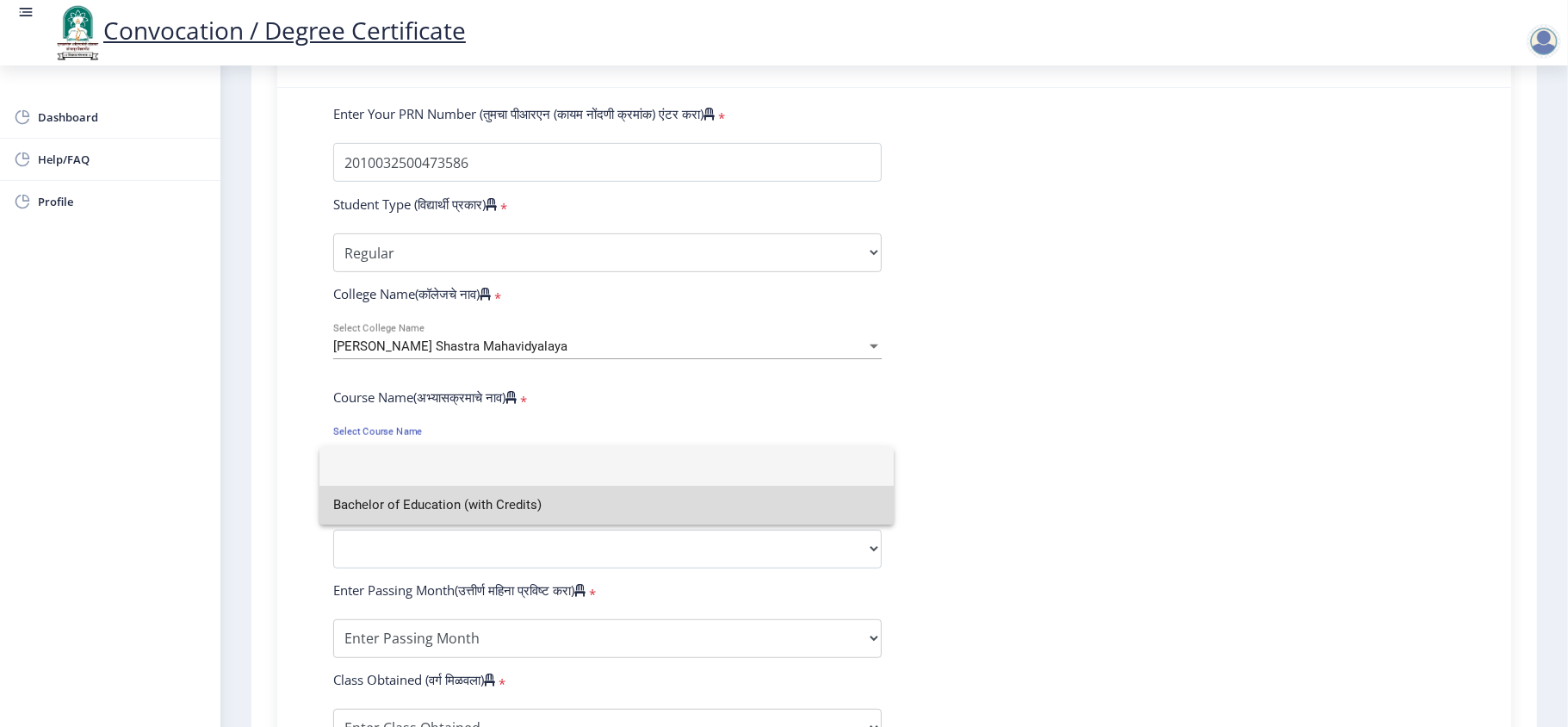
click at [475, 497] on span "Bachelor of Education (with Credits)" at bounding box center [607, 505] width 547 height 39
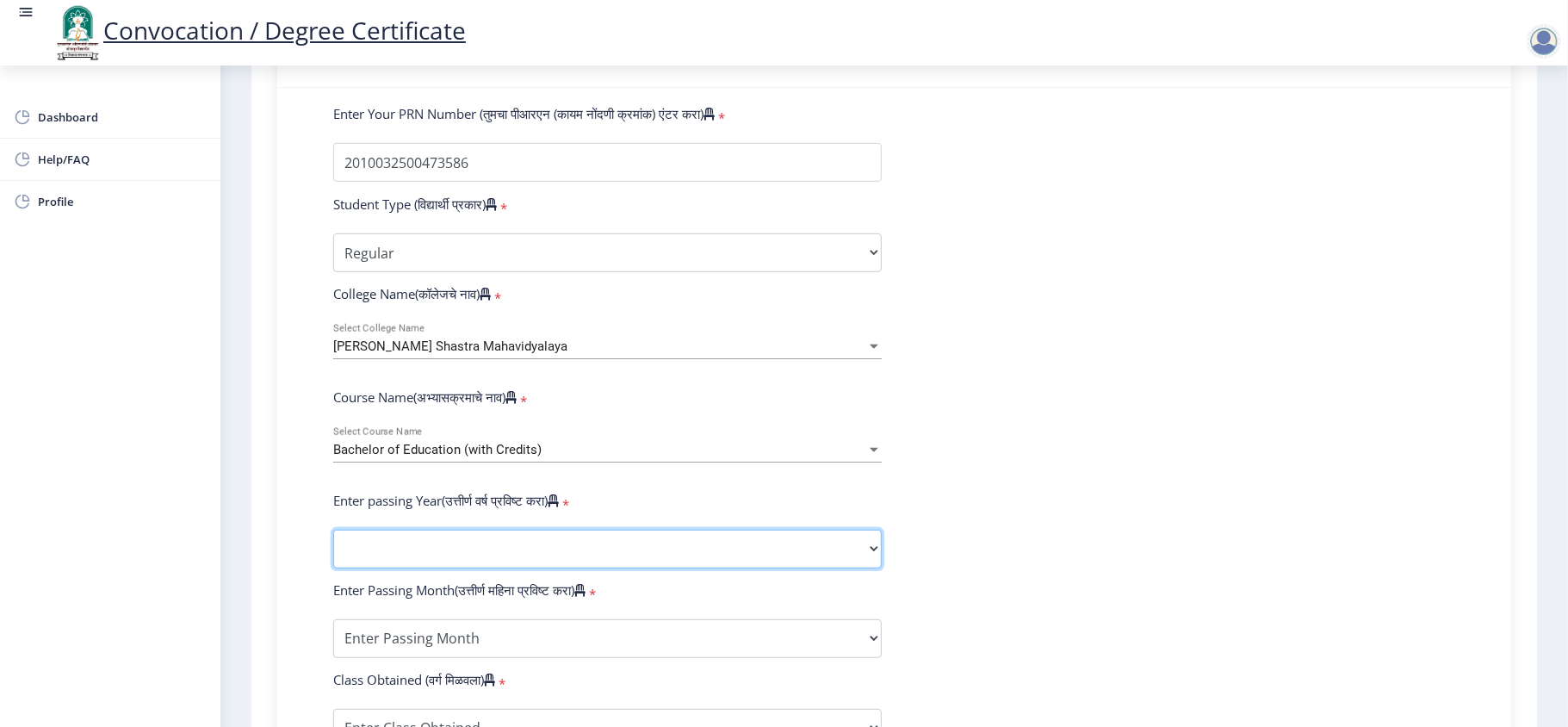
click at [461, 544] on select "2025 2024 2023 2022 2021 2020 2019 2018 2017 2016 2015 2014 2013 2012 2011 2010…" at bounding box center [608, 548] width 548 height 39
select select "2011"
click at [334, 544] on select "2025 2024 2023 2022 2021 2020 2019 2018 2017 2016 2015 2014 2013 2012 2011 2010…" at bounding box center [608, 548] width 548 height 39
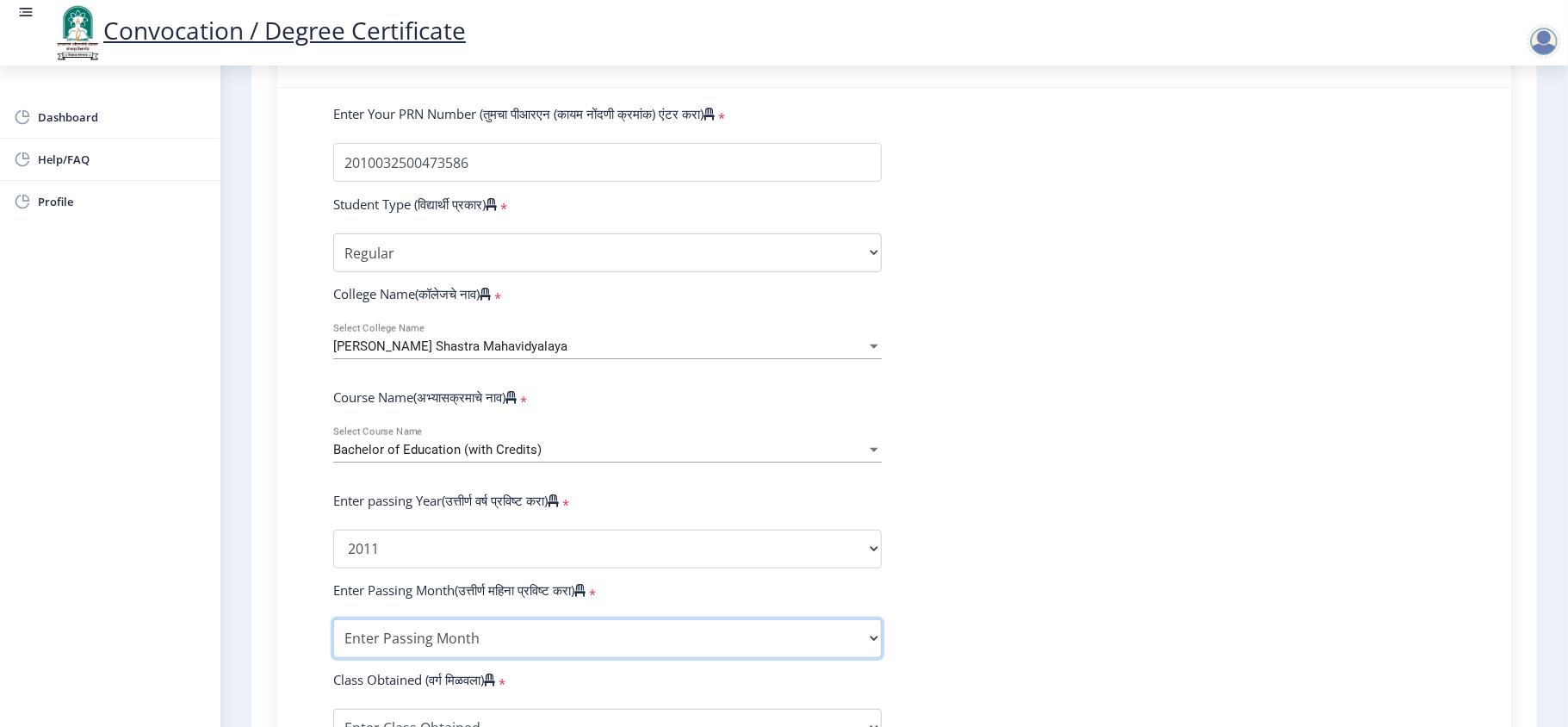
click at [476, 544] on select "Enter Passing Month March April May October November December" at bounding box center [608, 638] width 548 height 39
select select "March"
click at [334, 544] on select "Enter Passing Month March April May October November December" at bounding box center [608, 638] width 548 height 39
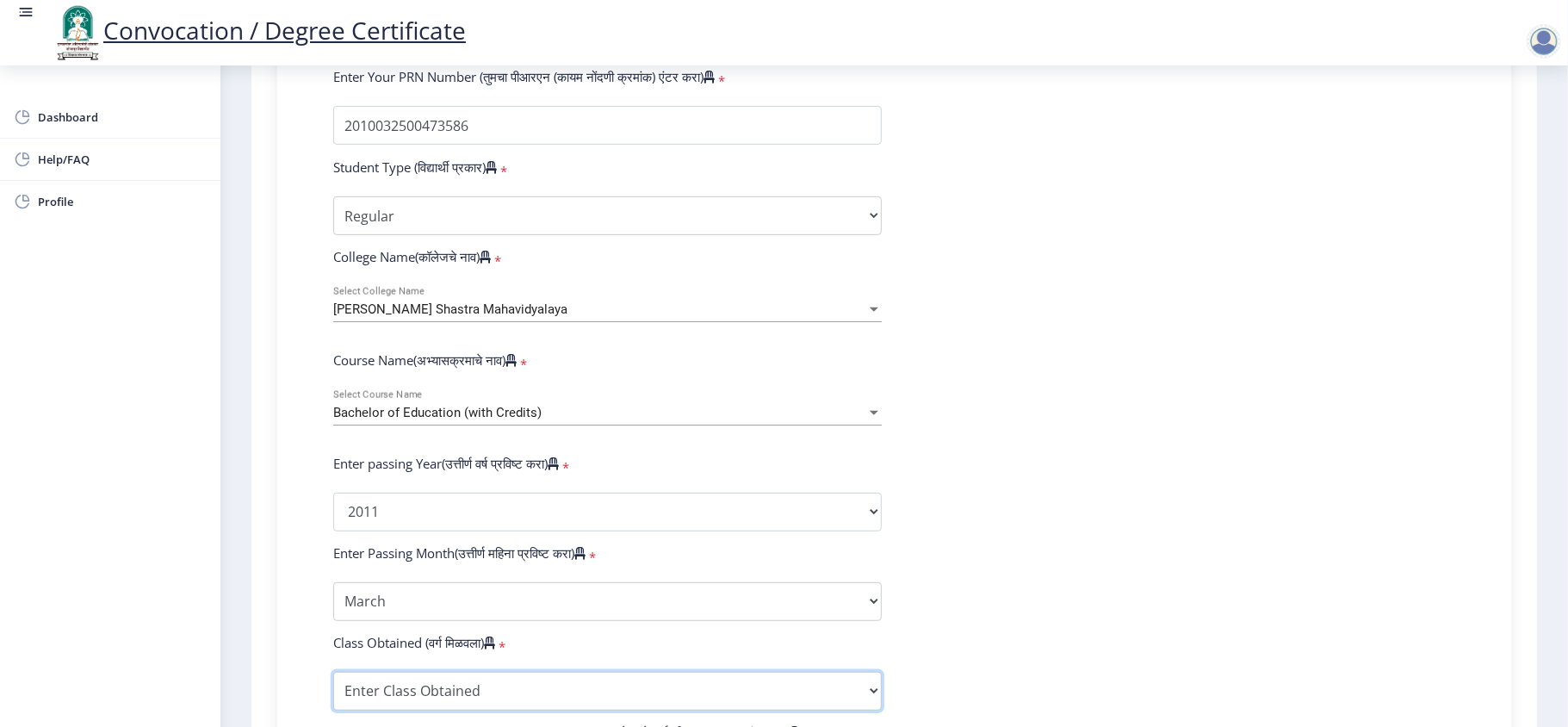
click at [827, 544] on select "Enter Class Obtained FIRST CLASS WITH DISTINCTION FIRST CLASS HIGHER SECOND CLA…" at bounding box center [608, 691] width 548 height 39
select select "FIRST CLASS"
click at [334, 544] on select "Enter Class Obtained FIRST CLASS WITH DISTINCTION FIRST CLASS HIGHER SECOND CLA…" at bounding box center [608, 691] width 548 height 39
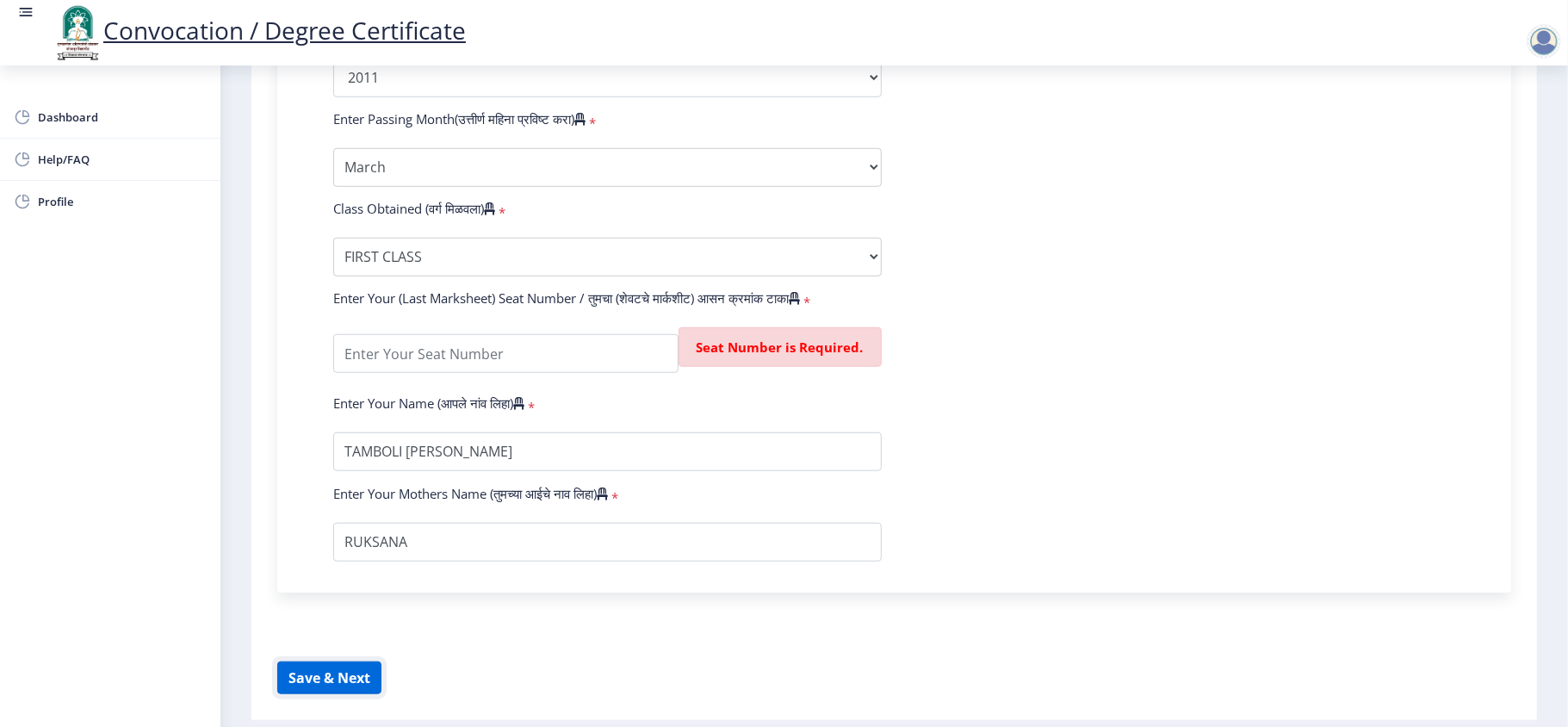
click at [523, 369] on input "textarea" at bounding box center [506, 354] width 346 height 39
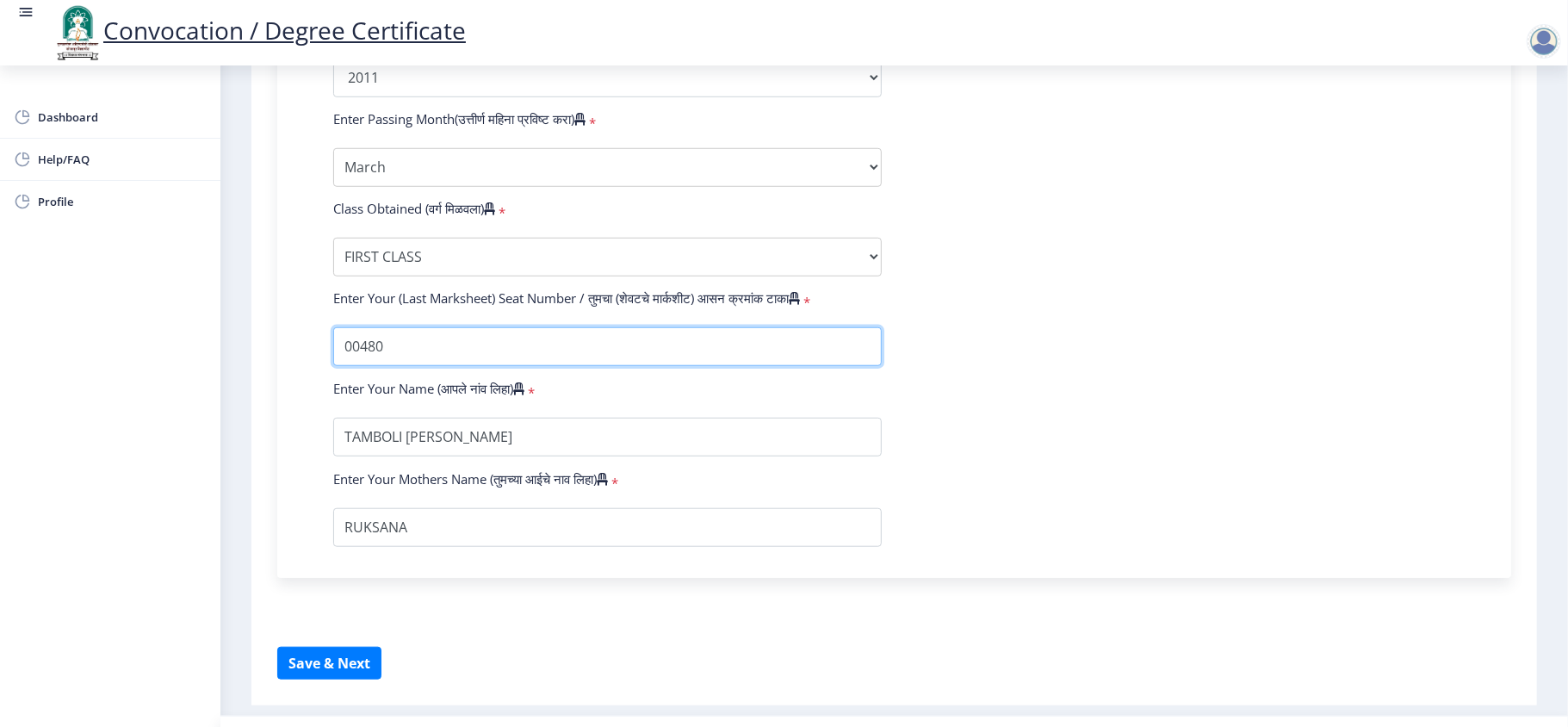
type input "00480"
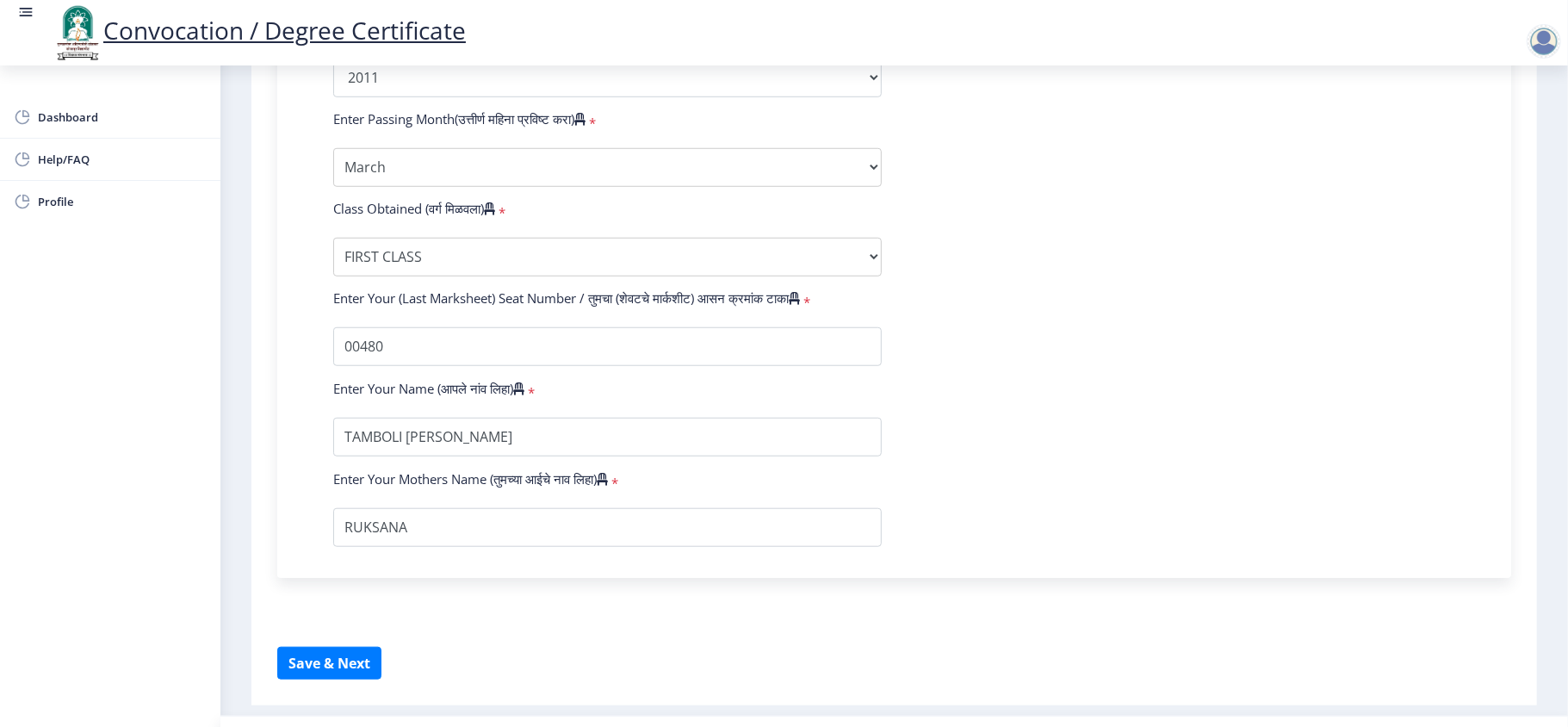
click at [356, 544] on button "Save & Next" at bounding box center [329, 663] width 104 height 33
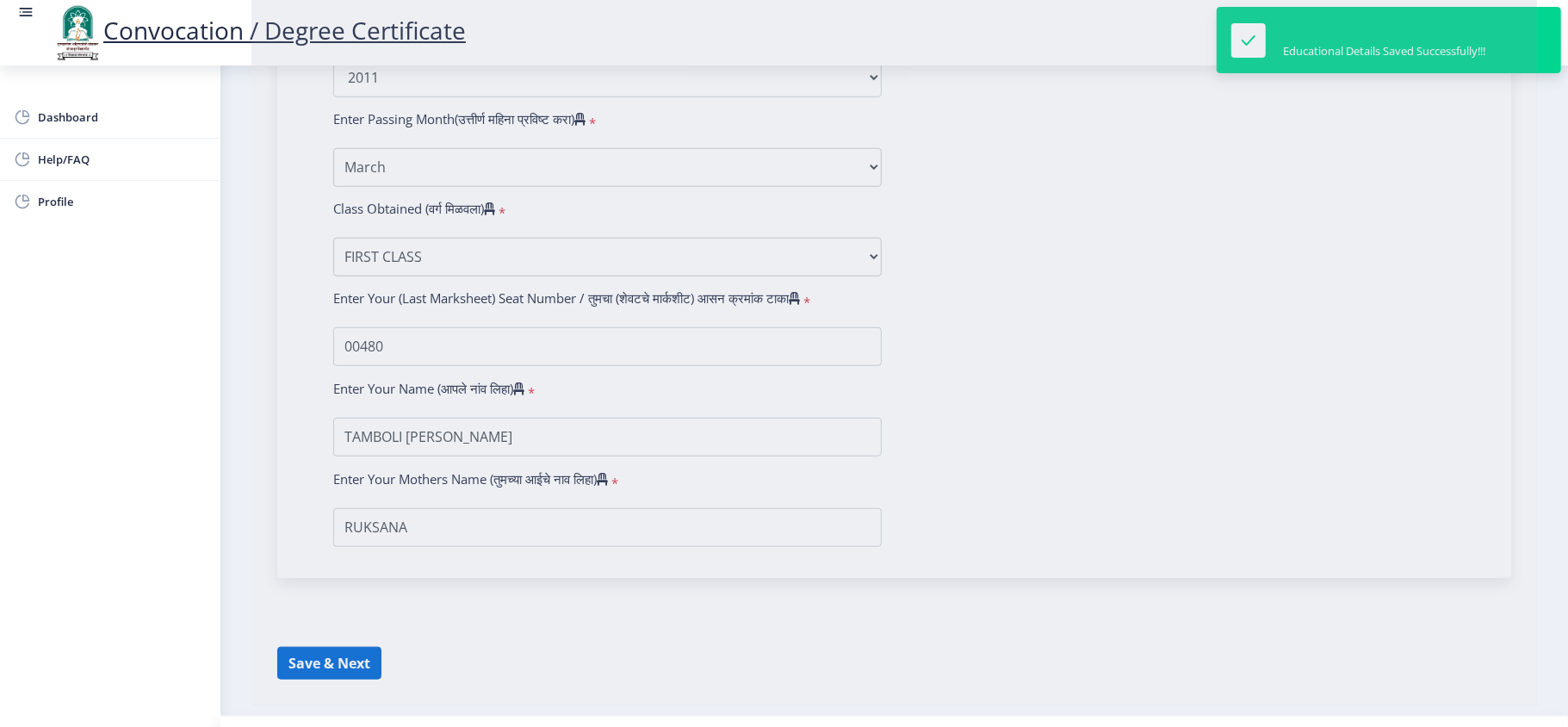
select select
type input "TAMBOLI [PERSON_NAME]"
type input "RUKSANA"
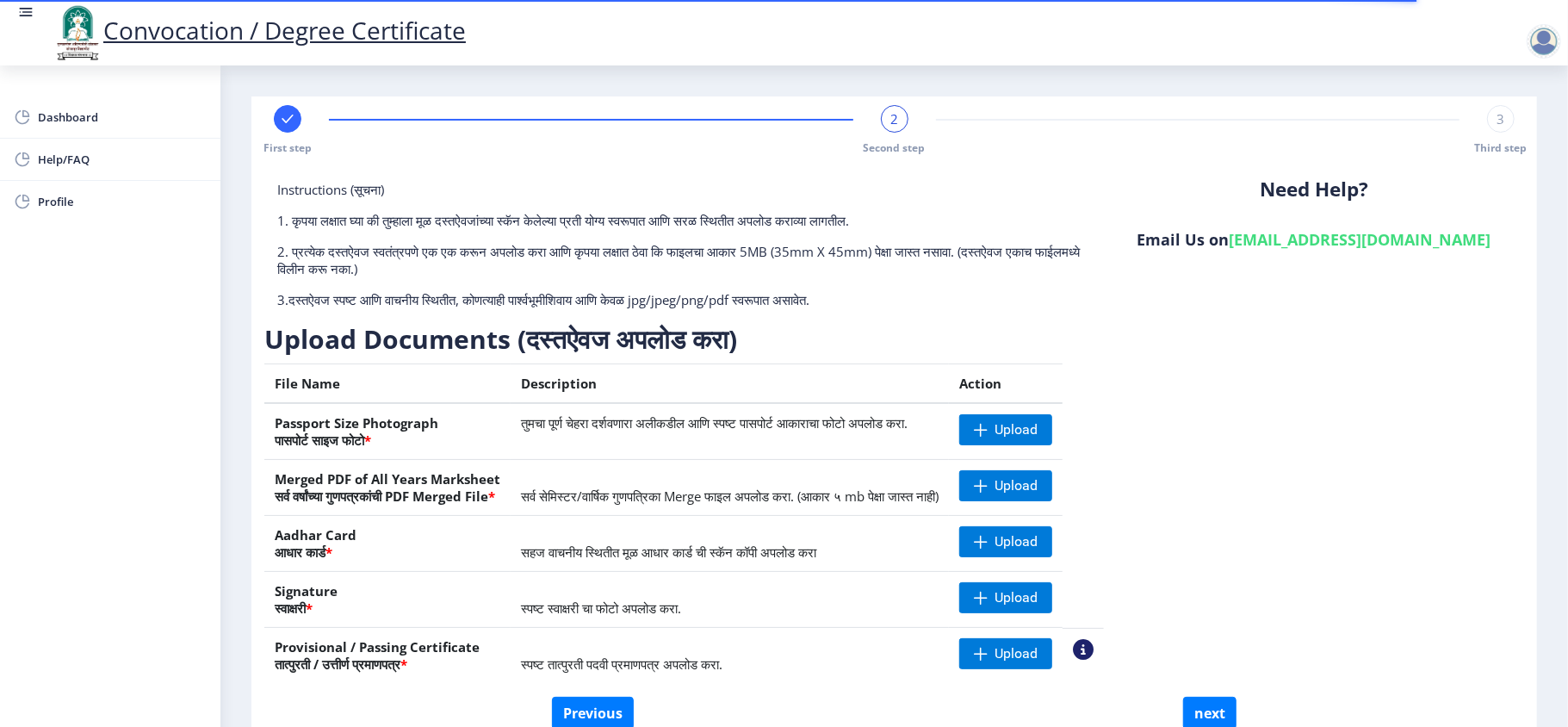
click at [1175, 462] on div "Instructions (सूचना) 1. कृपया लक्षात घ्या की तुम्हाला मूळ दस्तऐवजांच्या स्कॅन क…" at bounding box center [894, 439] width 1259 height 516
